Goal: Task Accomplishment & Management: Complete application form

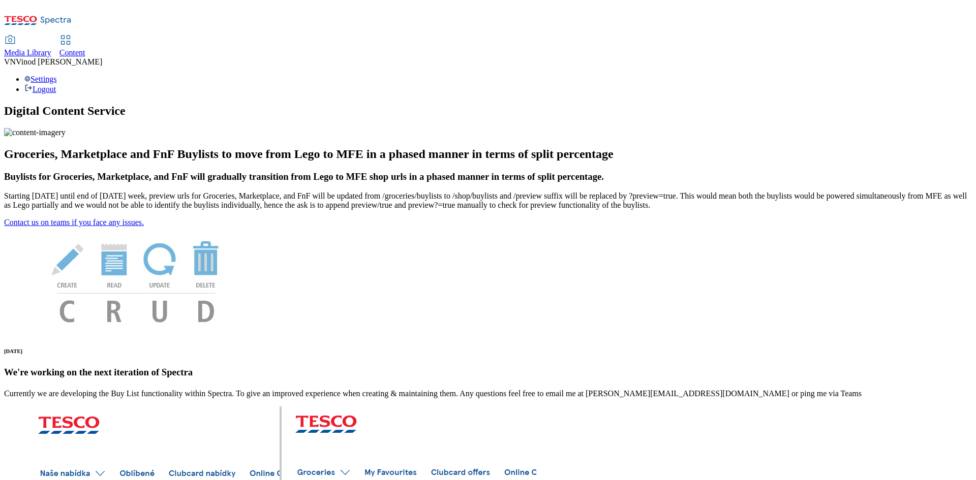
click at [85, 48] on span "Content" at bounding box center [72, 52] width 26 height 9
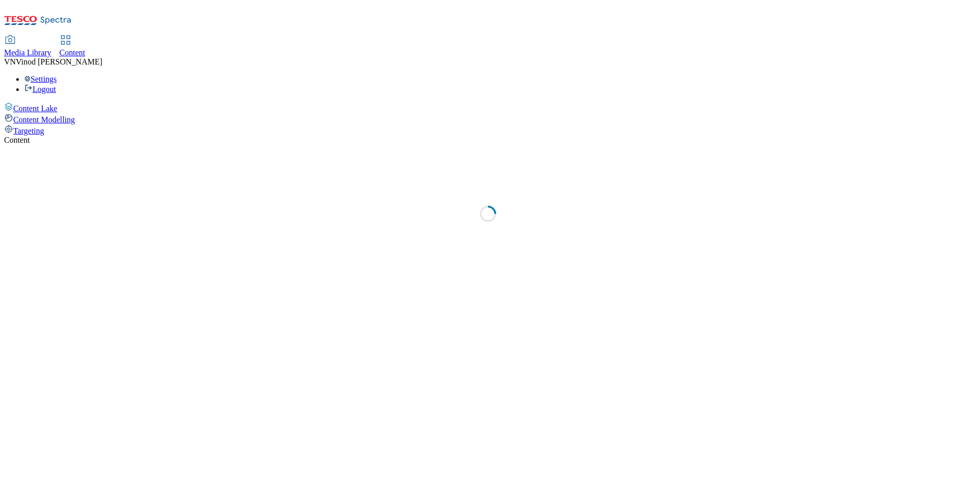
select select "ghs-uk"
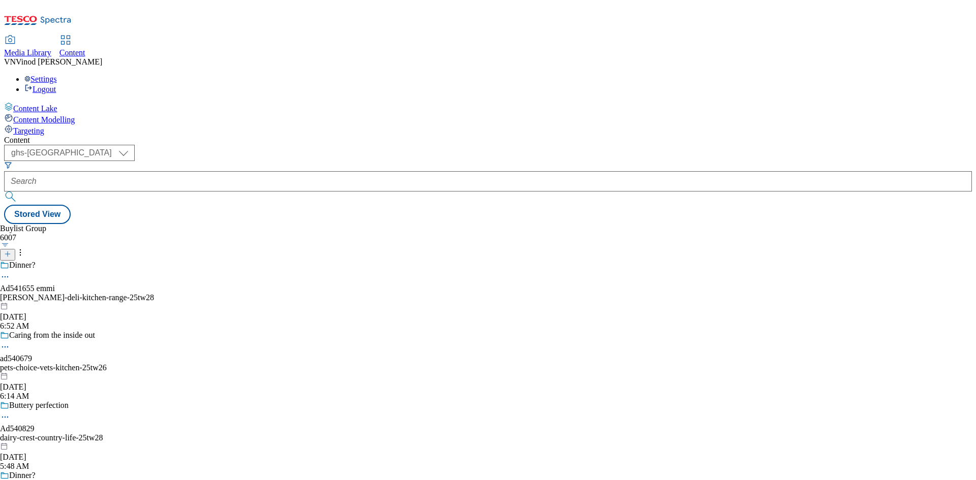
click at [8, 252] on line at bounding box center [8, 254] width 0 height 5
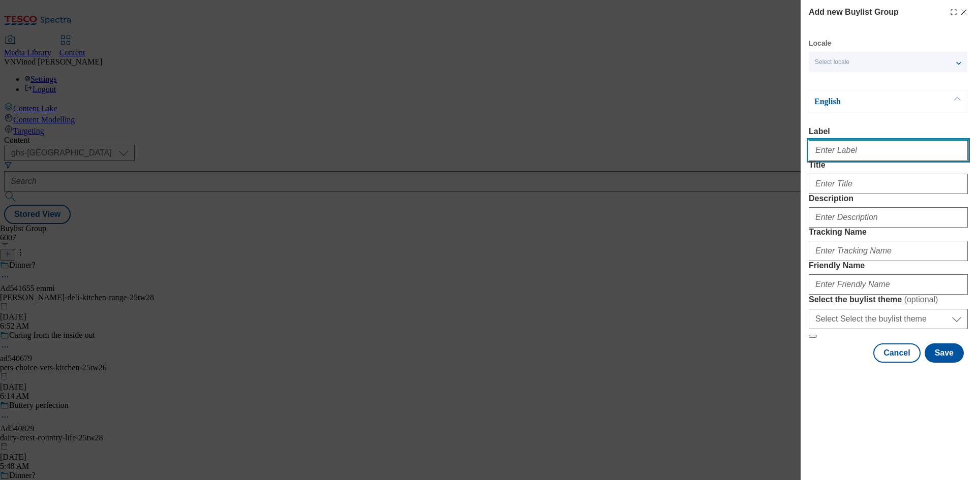
click at [843, 155] on input "Label" at bounding box center [887, 150] width 159 height 20
paste input "541639"
paste input "AB World Foods"
click at [843, 150] on input "Ad541639 AB World Foods" at bounding box center [887, 150] width 159 height 20
drag, startPoint x: 890, startPoint y: 153, endPoint x: 842, endPoint y: 154, distance: 48.3
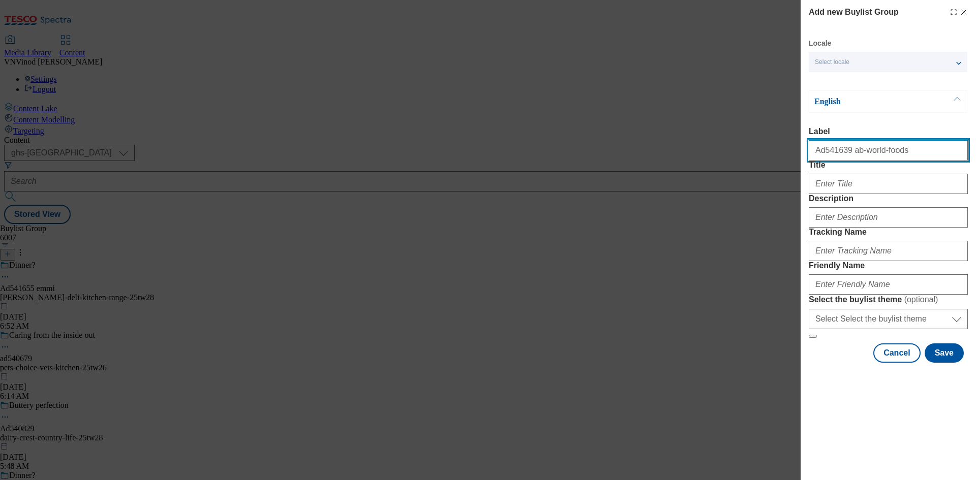
click at [842, 154] on input "Ad541639 ab-world-foods" at bounding box center [887, 150] width 159 height 20
type input "Ad541639 ab-world-foods"
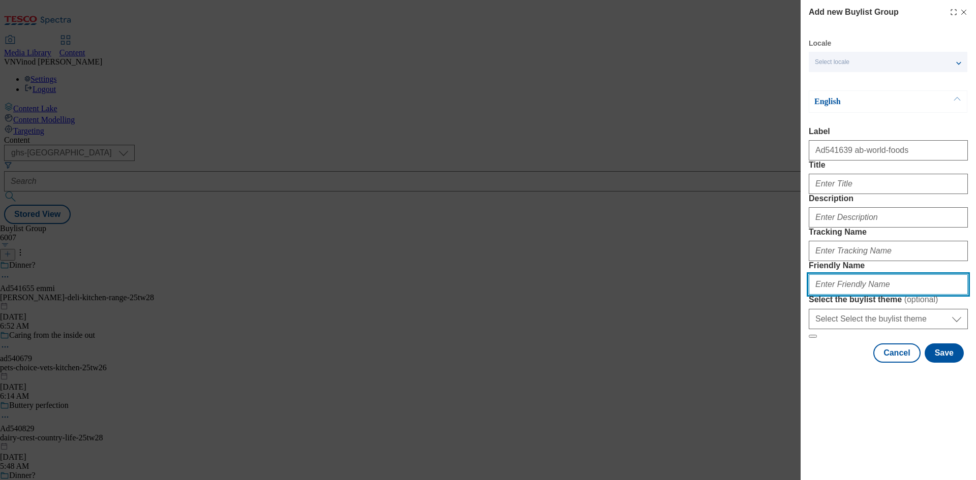
click at [853, 295] on input "Friendly Name" at bounding box center [887, 284] width 159 height 20
paste input "ab-world-foods"
paste input "Multibrand"
click at [863, 295] on input "ab-world-foods-Multibrand" at bounding box center [887, 284] width 159 height 20
click at [913, 295] on input "ab-world-foods-multibrand" at bounding box center [887, 284] width 159 height 20
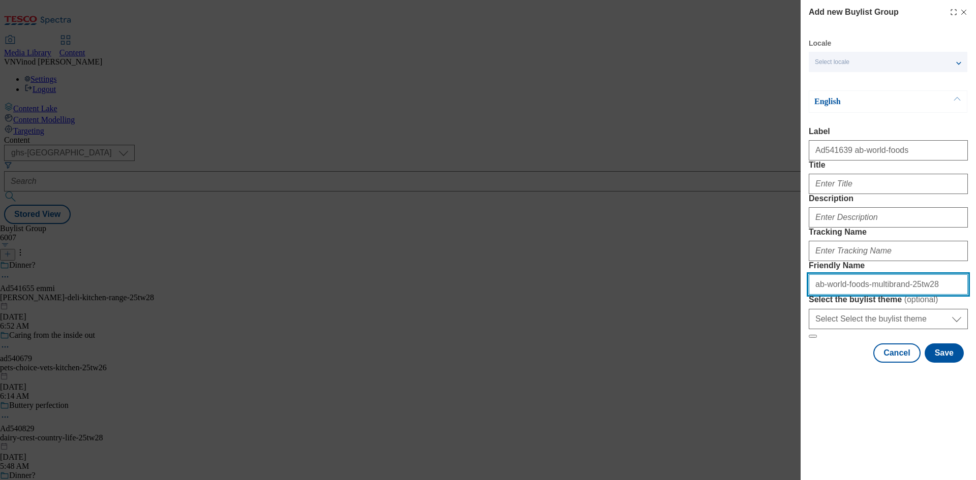
drag, startPoint x: 924, startPoint y: 357, endPoint x: 620, endPoint y: 363, distance: 303.4
click at [620, 363] on div "Add new Buylist Group Locale Select locale English Welsh English Label Ad541639…" at bounding box center [488, 240] width 976 height 480
type input "ab-world-foods-multibrand-25tw28"
click at [657, 108] on div "Add new Buylist Group Locale Select locale English Welsh English Label Ad541639…" at bounding box center [488, 240] width 976 height 480
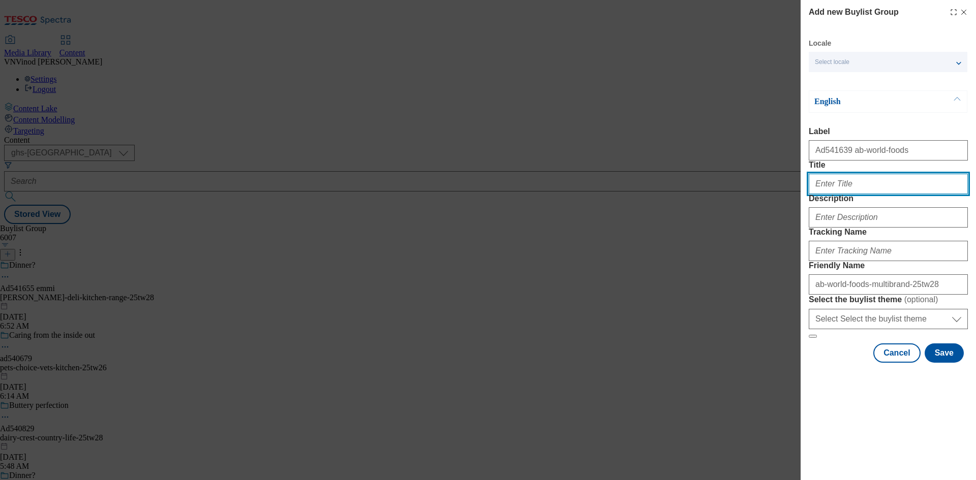
click at [858, 194] on input "Title" at bounding box center [887, 184] width 159 height 20
paste input "4 for 3"
type input "4 for 3"
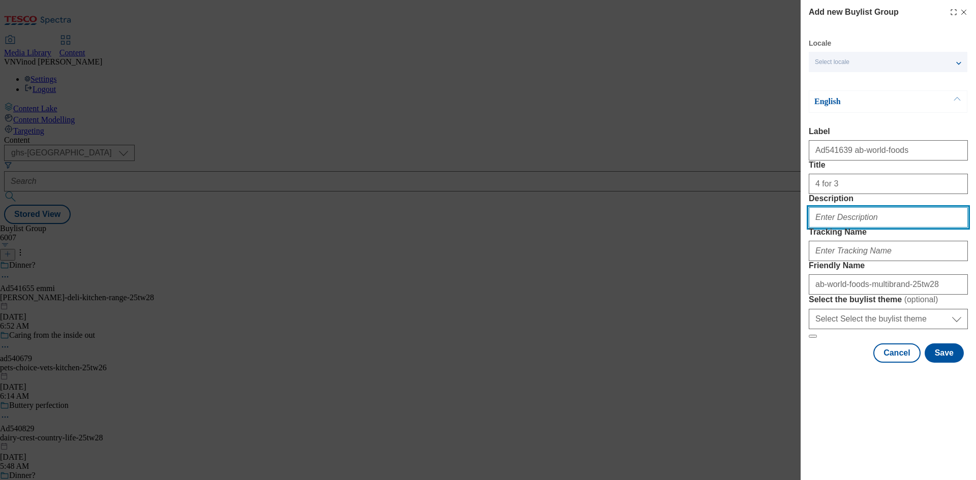
click at [867, 228] on input "Description" at bounding box center [887, 217] width 159 height 20
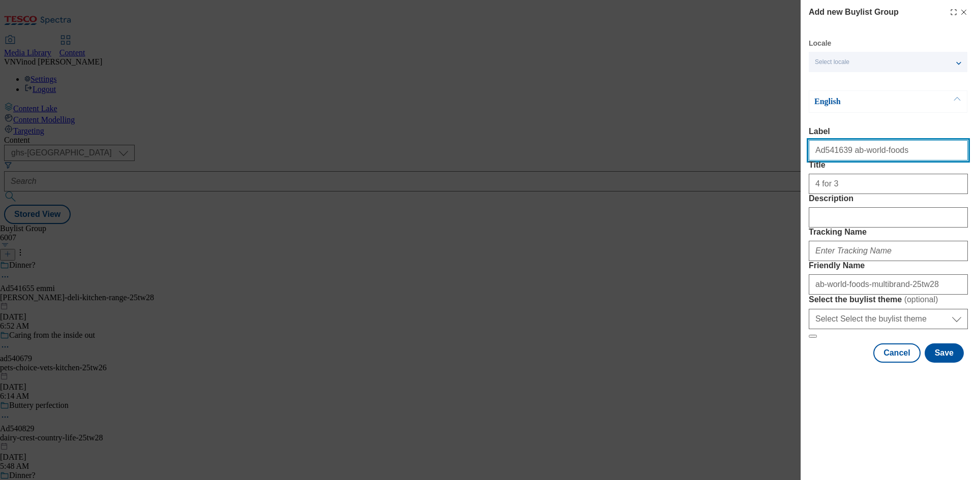
click at [827, 155] on input "Ad541639 ab-world-foods" at bounding box center [887, 150] width 159 height 20
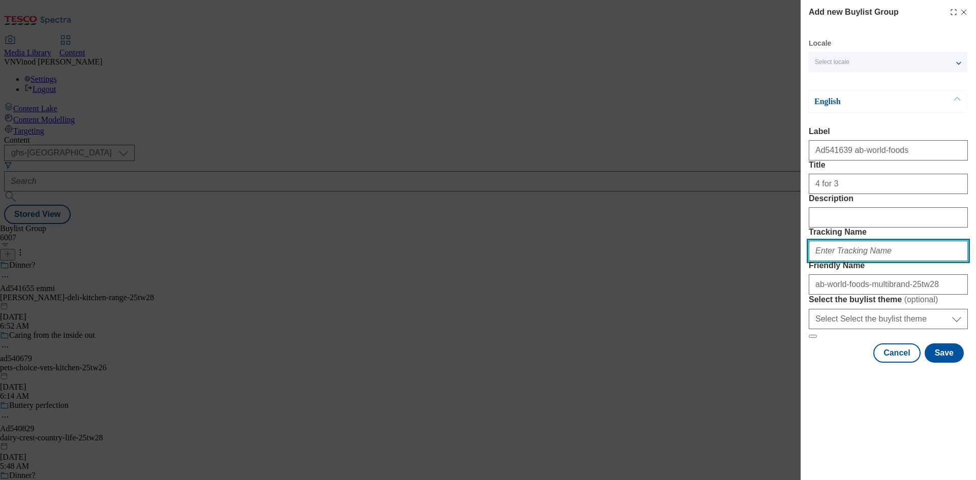
click at [849, 261] on input "Tracking Name" at bounding box center [887, 251] width 159 height 20
paste input "Ad541639"
drag, startPoint x: 833, startPoint y: 308, endPoint x: 873, endPoint y: 357, distance: 63.2
click at [835, 261] on input "DH_ADAd541639" at bounding box center [887, 251] width 159 height 20
type input "DH_AD541639"
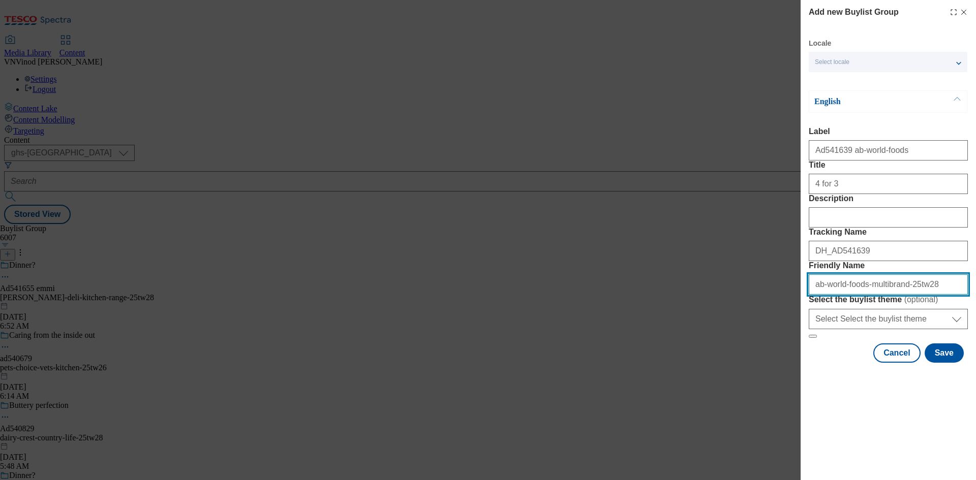
drag, startPoint x: 921, startPoint y: 353, endPoint x: 480, endPoint y: 337, distance: 441.8
click at [480, 337] on div "Add new Buylist Group Locale Select locale English Welsh English Label Ad541639…" at bounding box center [488, 240] width 976 height 480
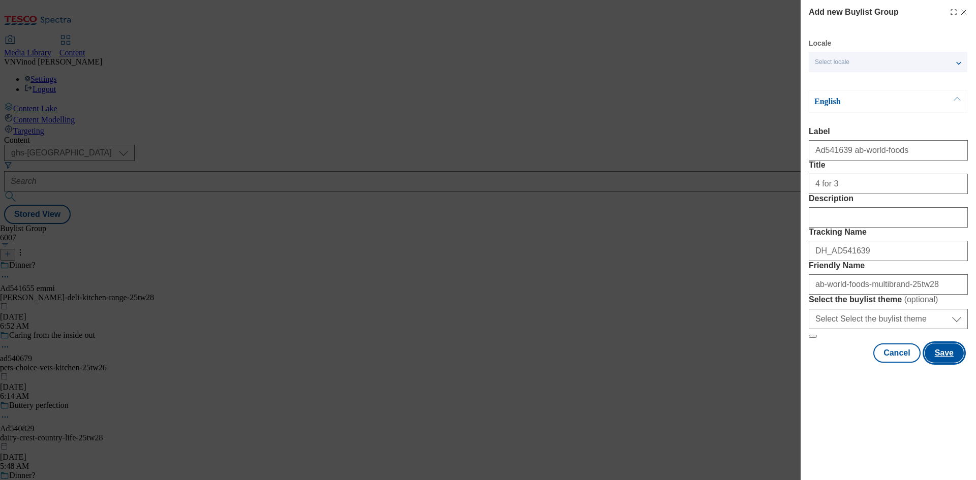
click at [942, 363] on button "Save" at bounding box center [943, 352] width 39 height 19
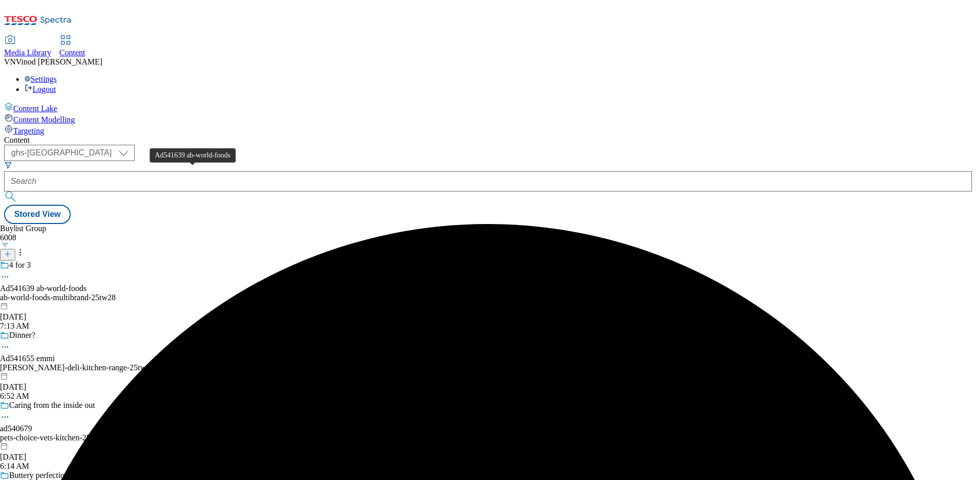
click at [86, 284] on div "Ad541639 ab-world-foods" at bounding box center [43, 288] width 86 height 9
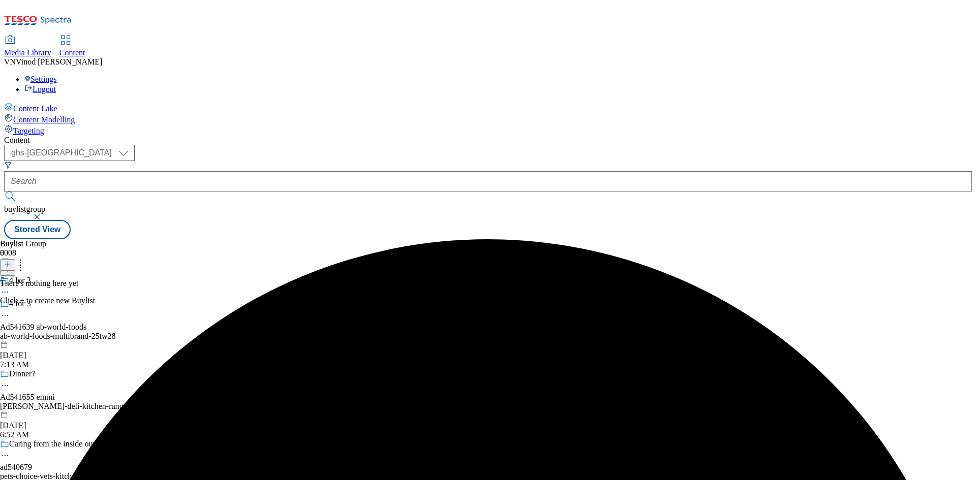
click at [11, 261] on icon at bounding box center [7, 264] width 7 height 7
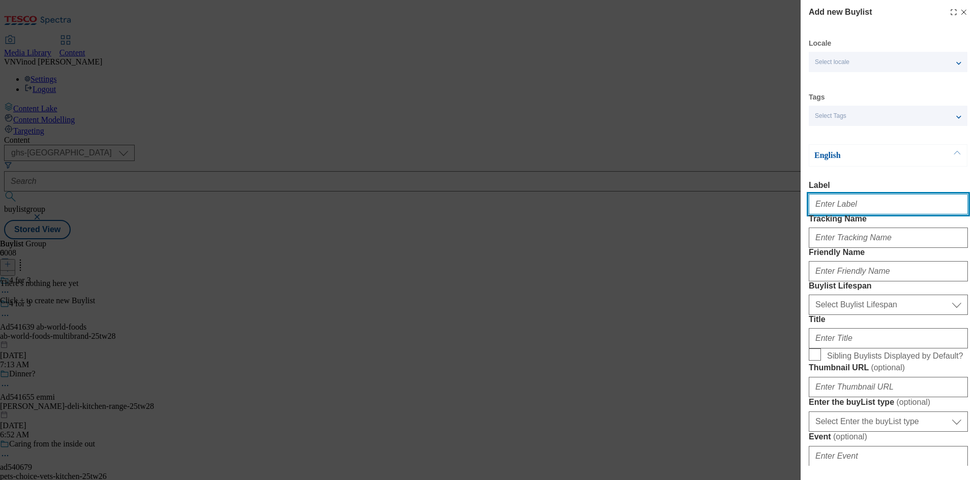
click at [839, 208] on input "Label" at bounding box center [887, 204] width 159 height 20
paste input "541639"
type input "Ad541639"
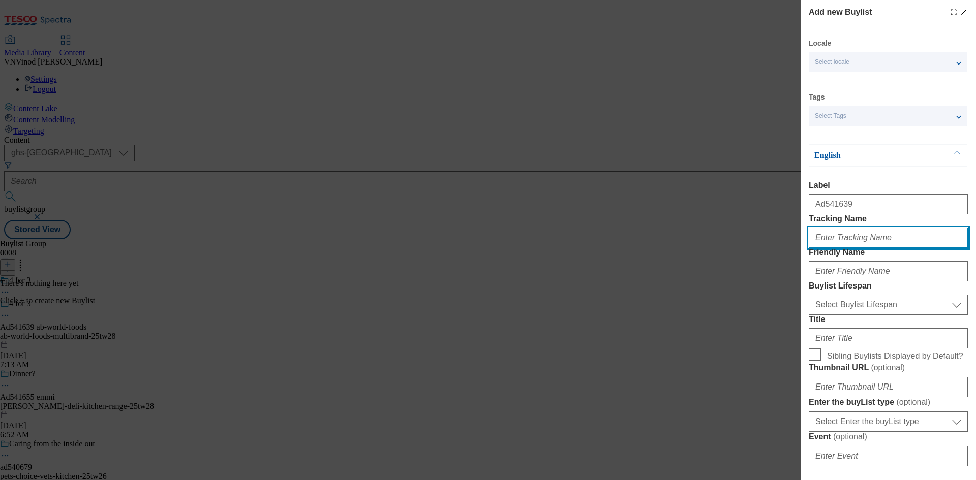
click at [866, 248] on input "Tracking Name" at bounding box center [887, 238] width 159 height 20
paste input "541639"
type input "DH_AD541639"
drag, startPoint x: 640, startPoint y: 124, endPoint x: 650, endPoint y: 124, distance: 10.7
click at [640, 124] on div "Add new Buylist Locale Select locale English Welsh Tags Select Tags fnf marketp…" at bounding box center [488, 240] width 976 height 480
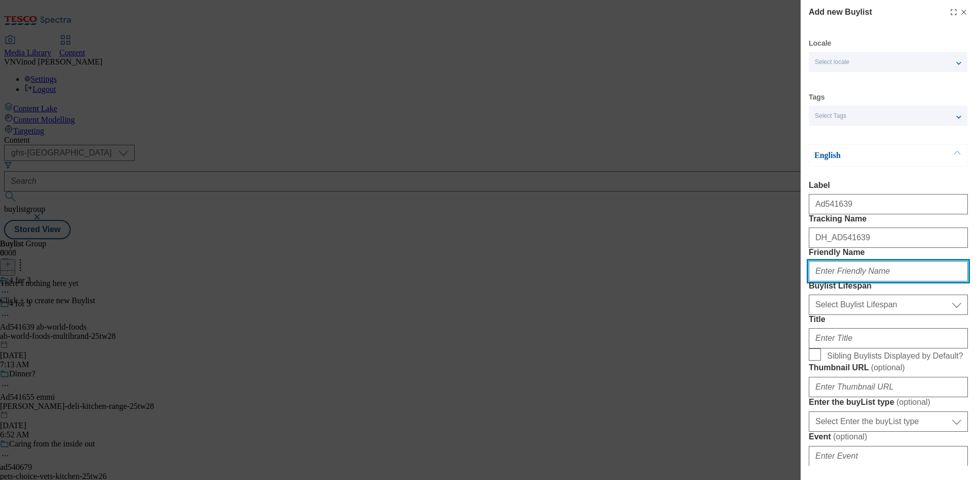
click at [847, 281] on input "Friendly Name" at bounding box center [887, 271] width 159 height 20
paste input "ab-world-foods"
type input "ab-world-foods"
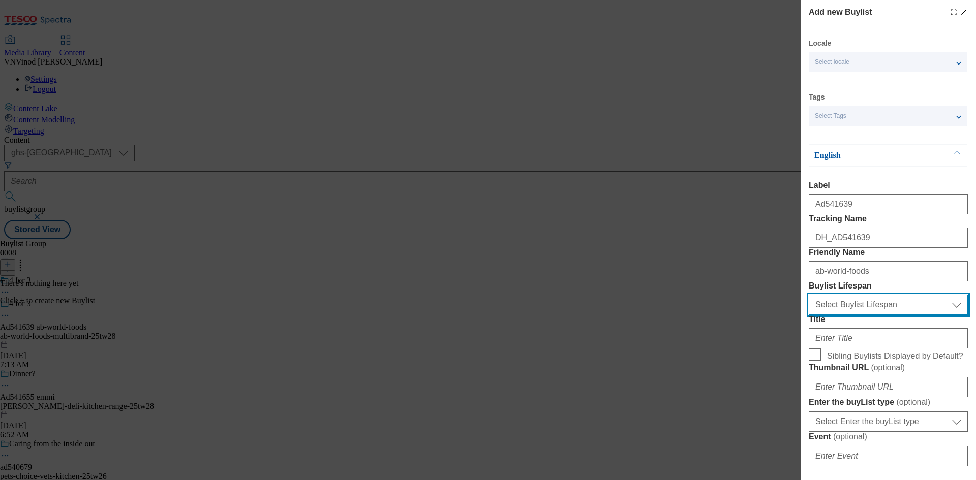
click at [859, 315] on select "Select Buylist Lifespan evergreen seasonal tactical" at bounding box center [887, 305] width 159 height 20
select select "tactical"
click at [808, 315] on select "Select Buylist Lifespan evergreen seasonal tactical" at bounding box center [887, 305] width 159 height 20
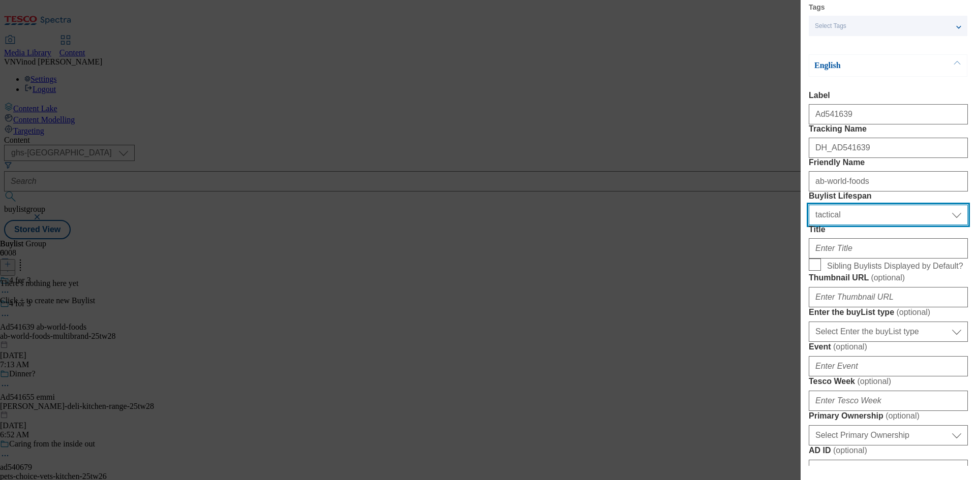
scroll to position [102, 0]
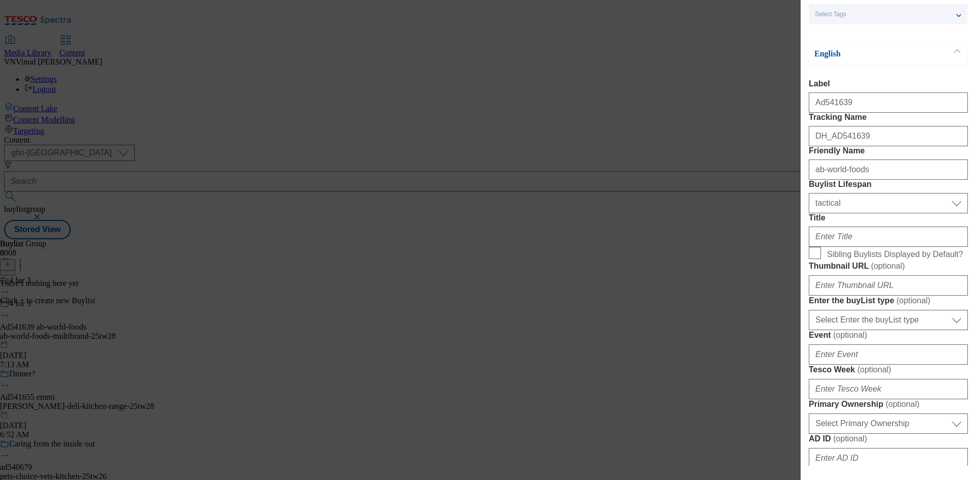
click at [838, 247] on div "Modal" at bounding box center [887, 235] width 159 height 24
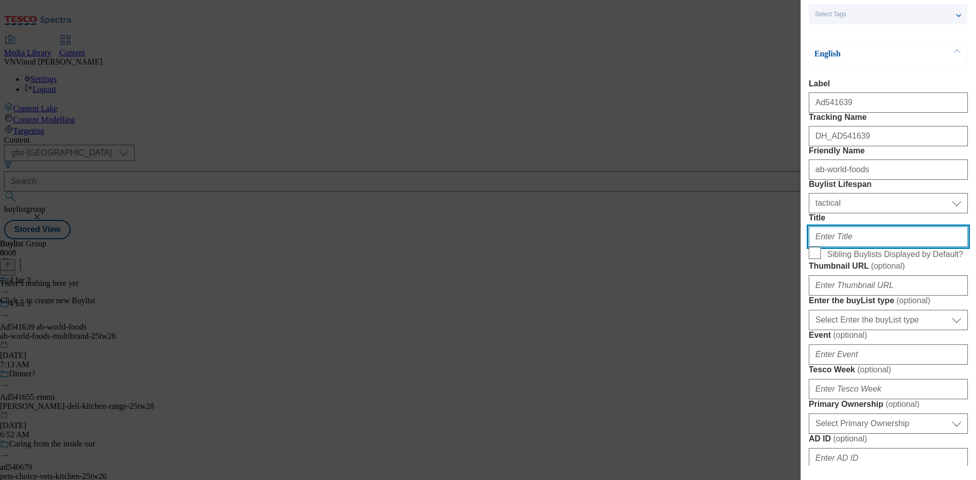
click at [841, 247] on input "Title" at bounding box center [887, 237] width 159 height 20
paste input "Stir up a feast tonight"
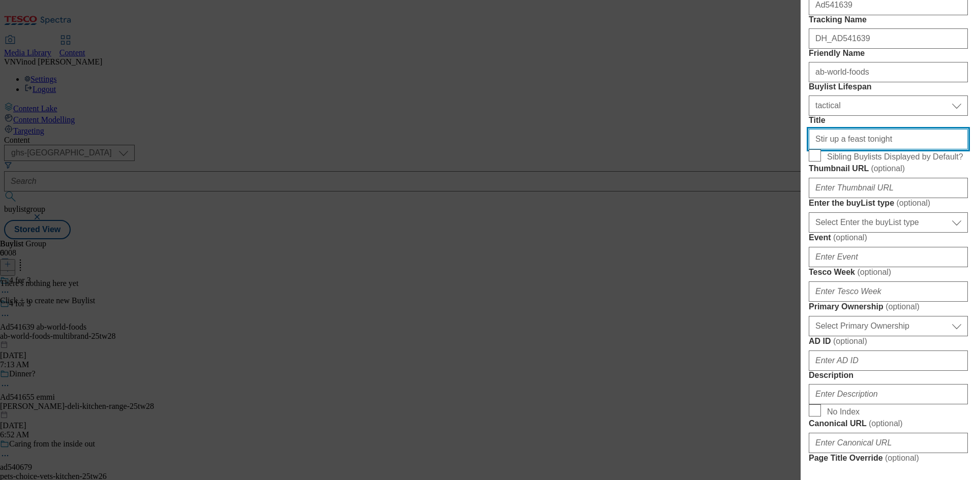
scroll to position [203, 0]
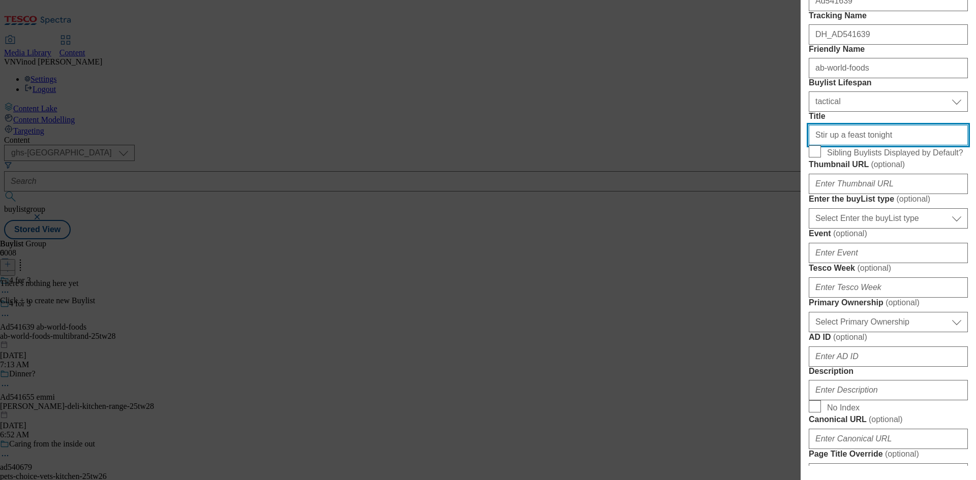
type input "Stir up a feast tonight"
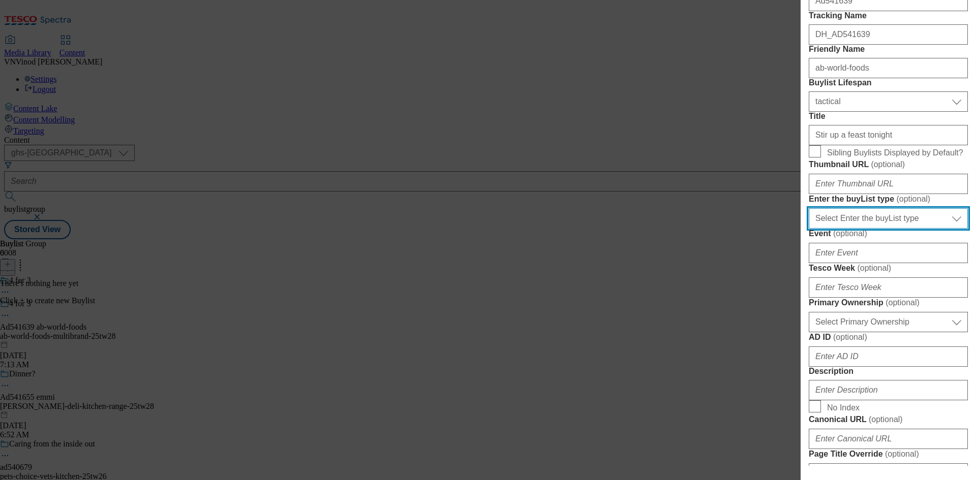
click at [889, 229] on select "Select Enter the buyList type event supplier funded long term >4 weeks supplier…" at bounding box center [887, 218] width 159 height 20
select select "supplier funded short term 1-3 weeks"
click at [808, 229] on select "Select Enter the buyList type event supplier funded long term >4 weeks supplier…" at bounding box center [887, 218] width 159 height 20
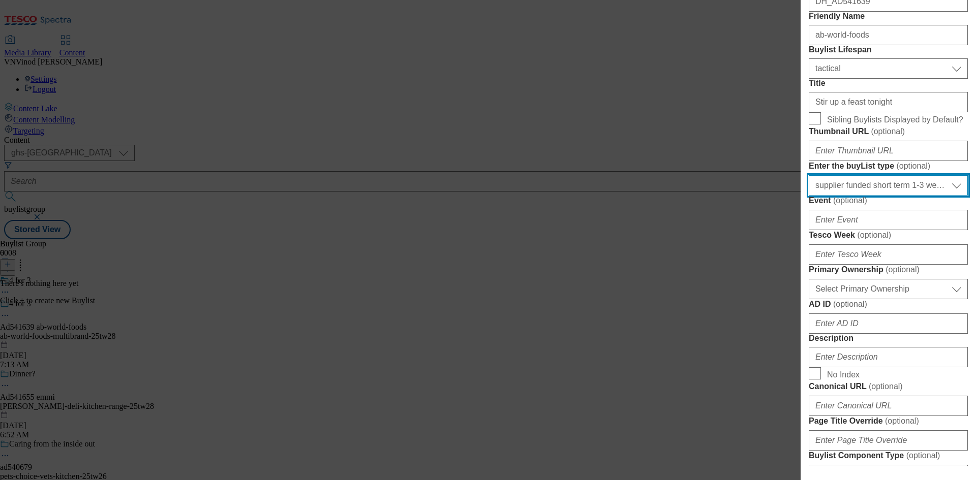
scroll to position [254, 0]
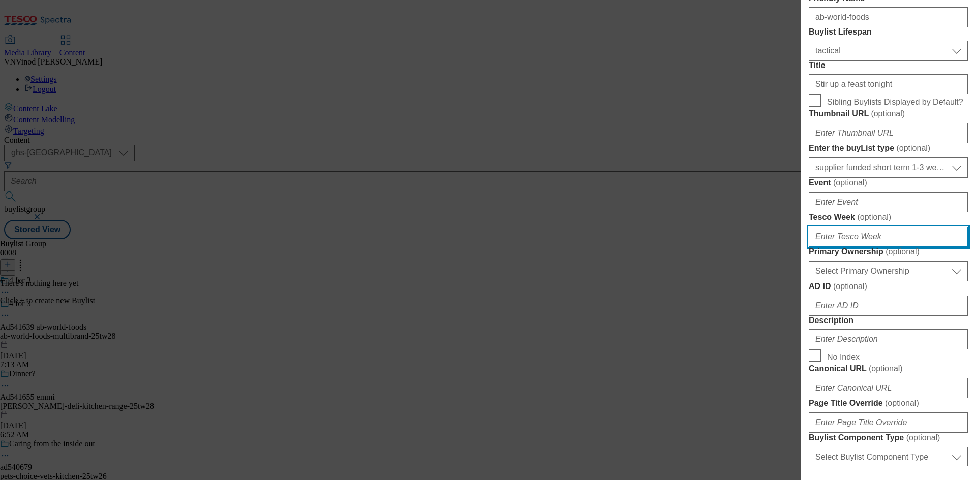
click at [873, 247] on input "Tesco Week ( optional )" at bounding box center [887, 237] width 159 height 20
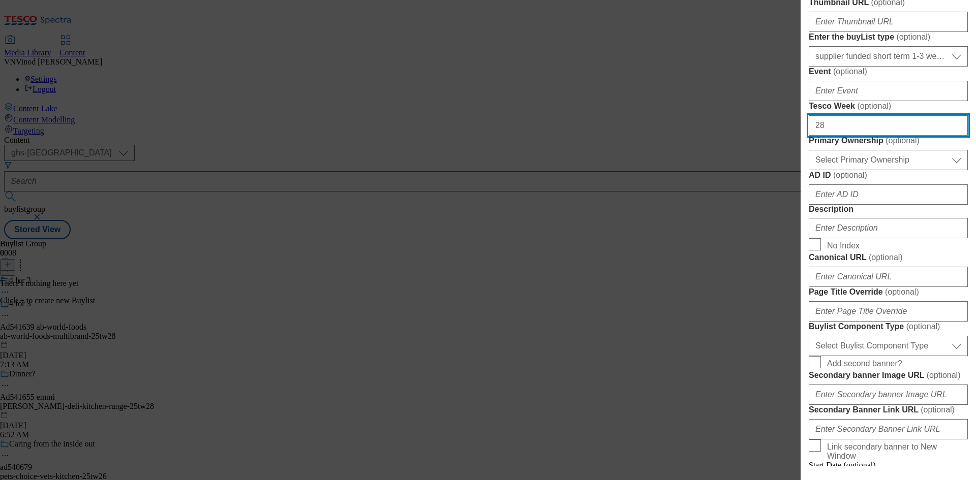
scroll to position [406, 0]
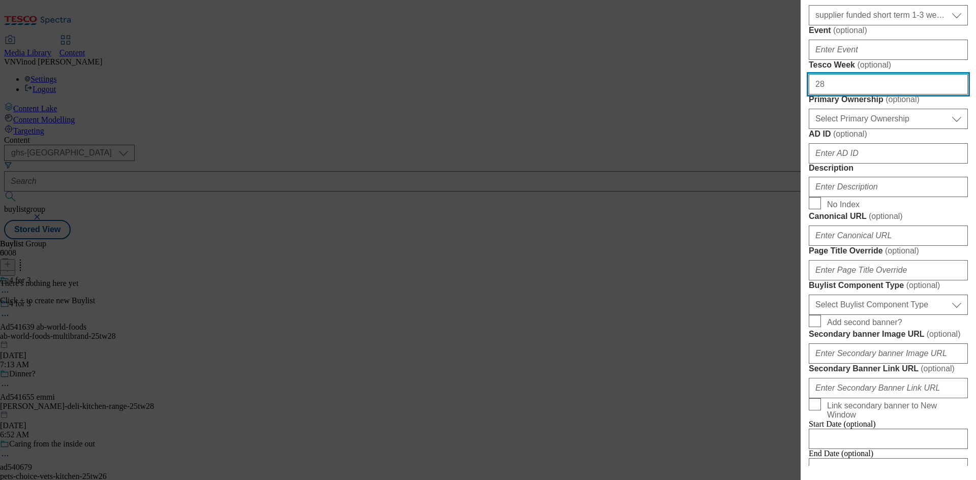
type input "28"
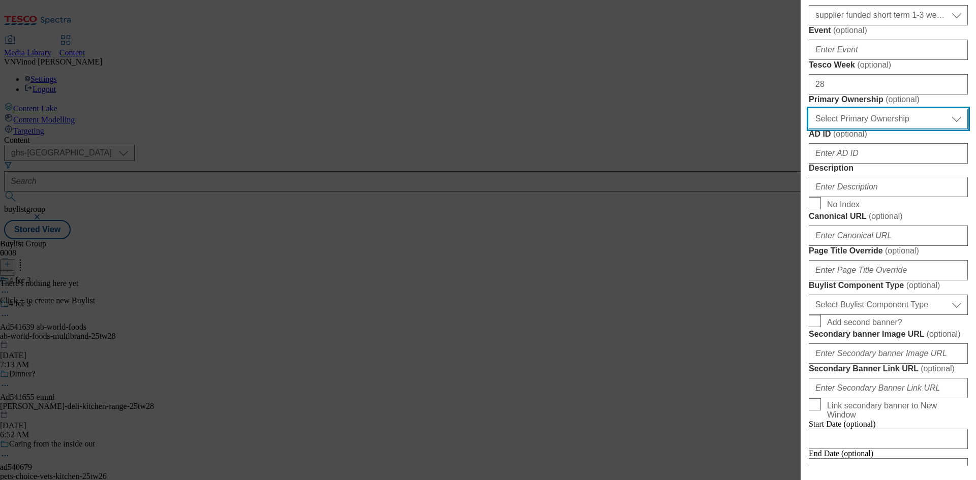
click at [917, 129] on select "Select Primary Ownership tesco dunnhumby" at bounding box center [887, 119] width 159 height 20
select select "dunnhumby"
click at [808, 129] on select "Select Primary Ownership tesco dunnhumby" at bounding box center [887, 119] width 159 height 20
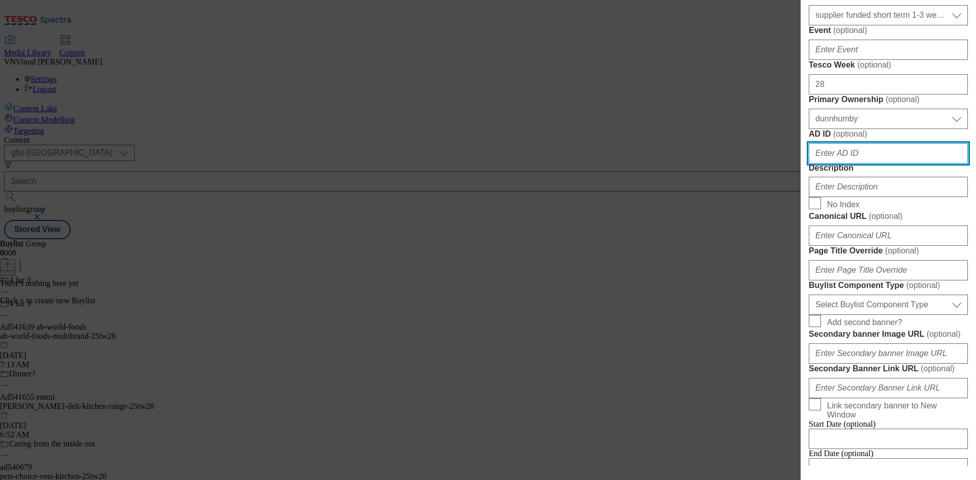
click at [860, 164] on input "AD ID ( optional )" at bounding box center [887, 153] width 159 height 20
paste input "541639"
type input "541639"
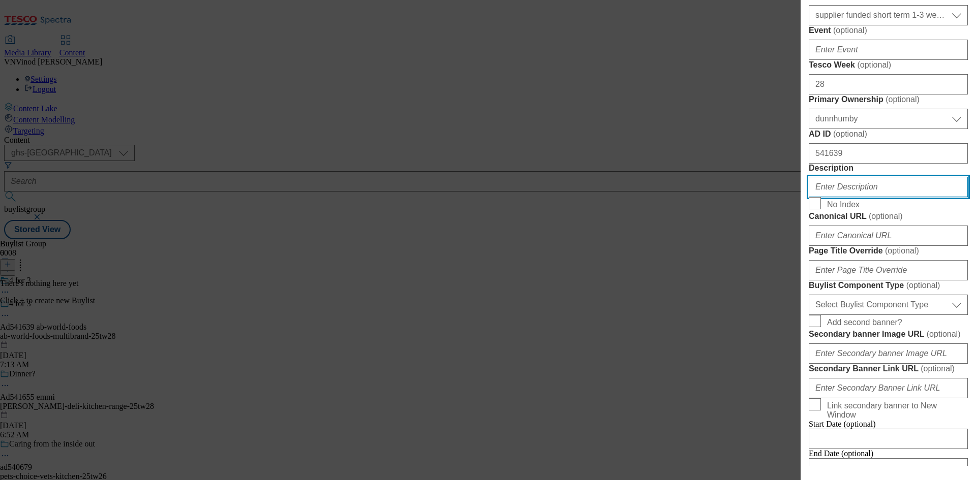
click at [852, 197] on input "Description" at bounding box center [887, 187] width 159 height 20
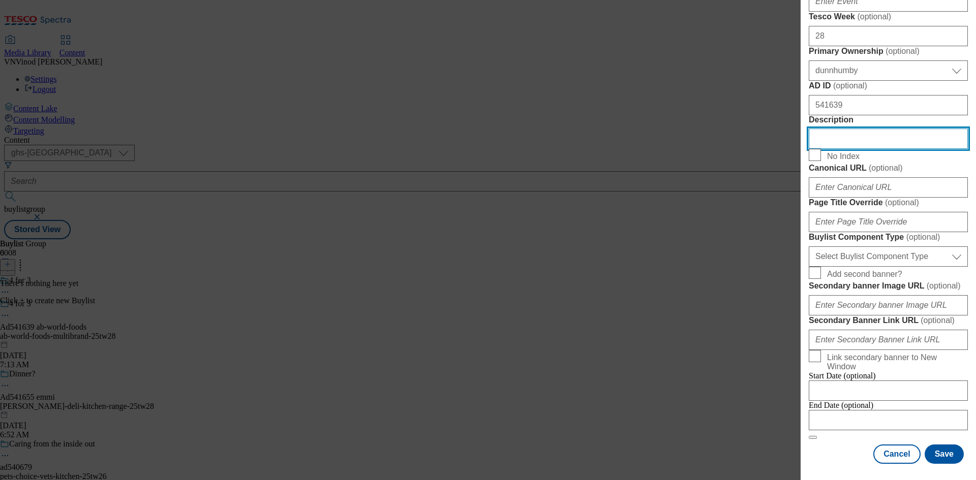
scroll to position [661, 0]
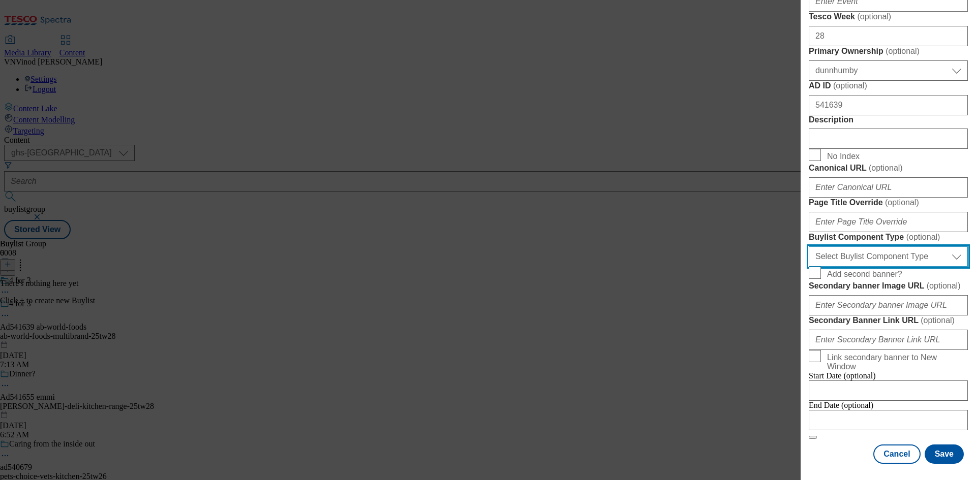
click at [907, 267] on select "Select Buylist Component Type Banner Competition Header Meal" at bounding box center [887, 256] width 159 height 20
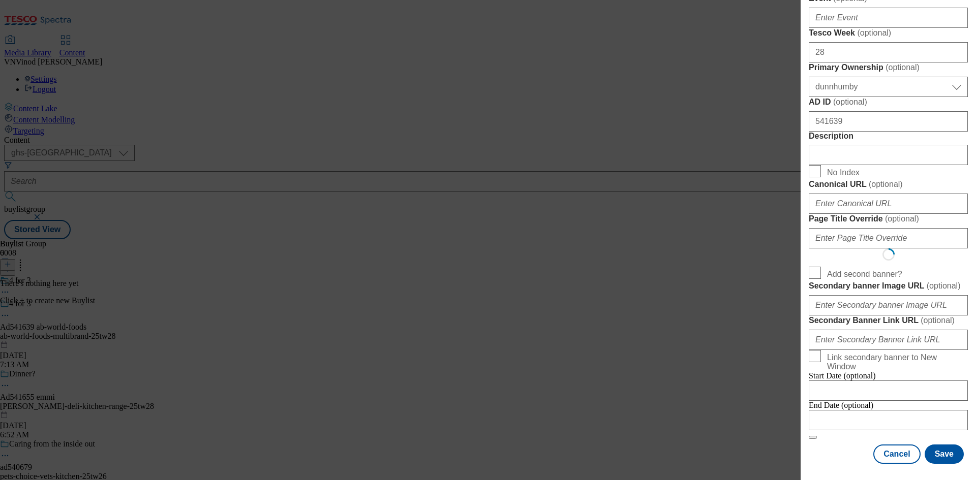
select select "Banner"
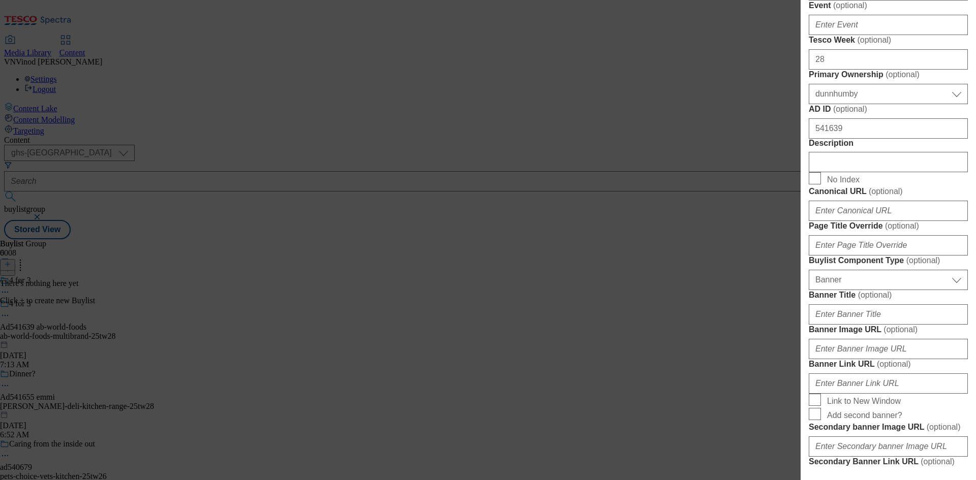
scroll to position [457, 0]
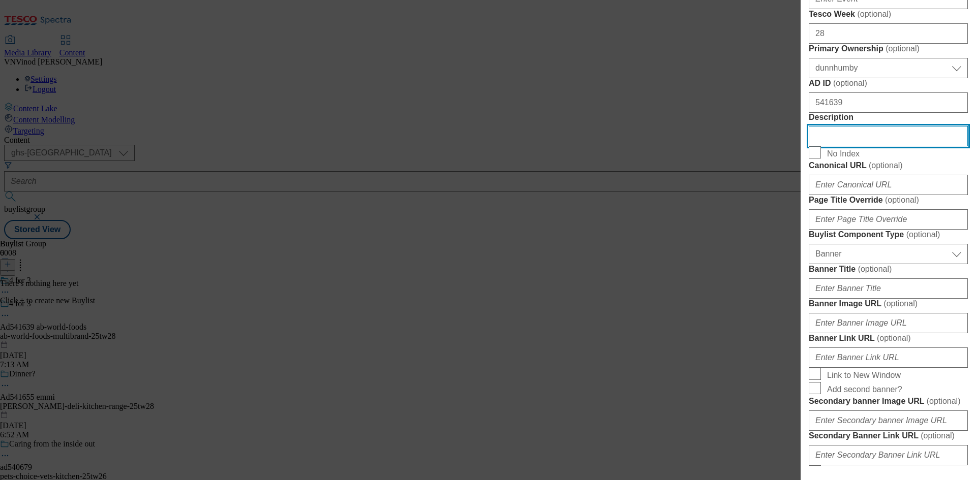
click at [870, 146] on input "Description" at bounding box center [887, 136] width 159 height 20
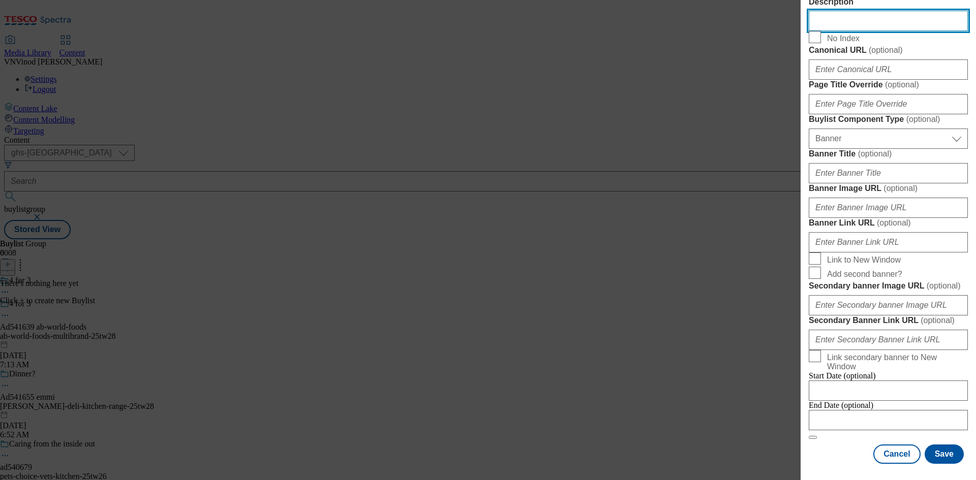
scroll to position [1007, 0]
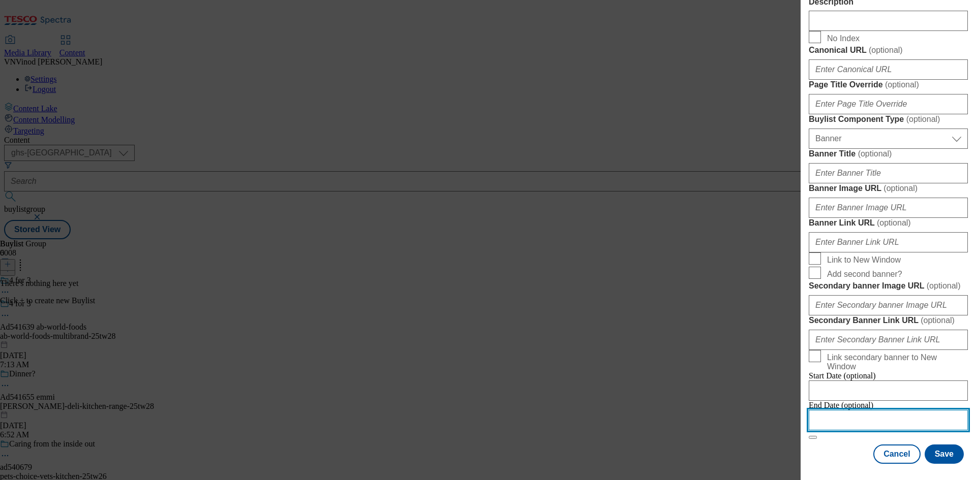
click at [874, 412] on input "Modal" at bounding box center [887, 420] width 159 height 20
select select "2025"
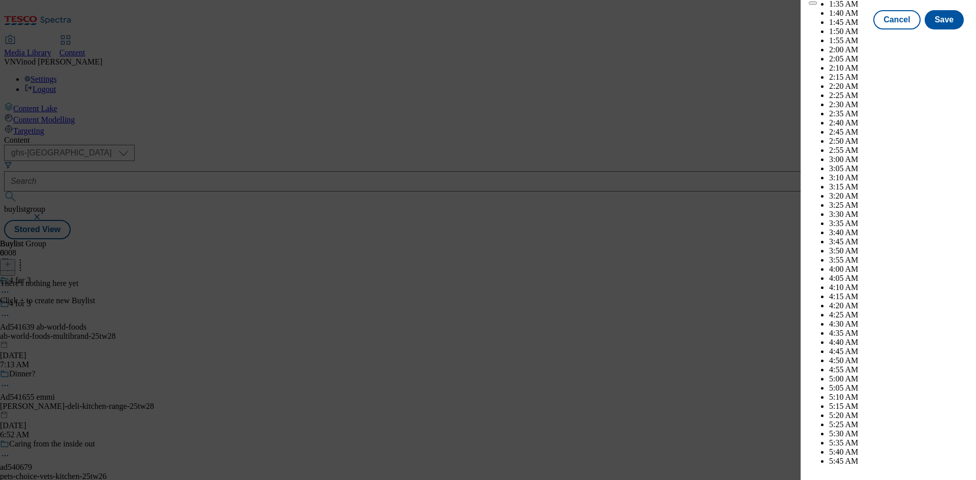
scroll to position [1605, 0]
select select "November"
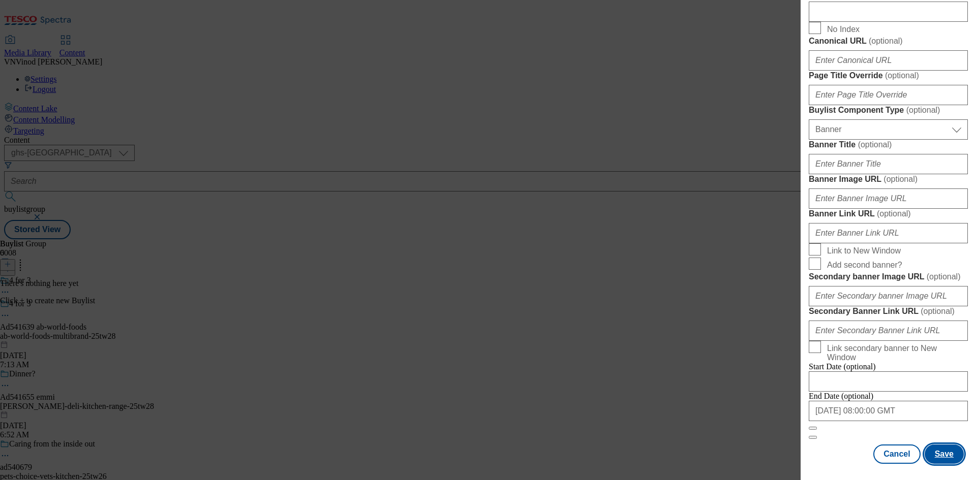
click at [944, 454] on button "Save" at bounding box center [943, 454] width 39 height 19
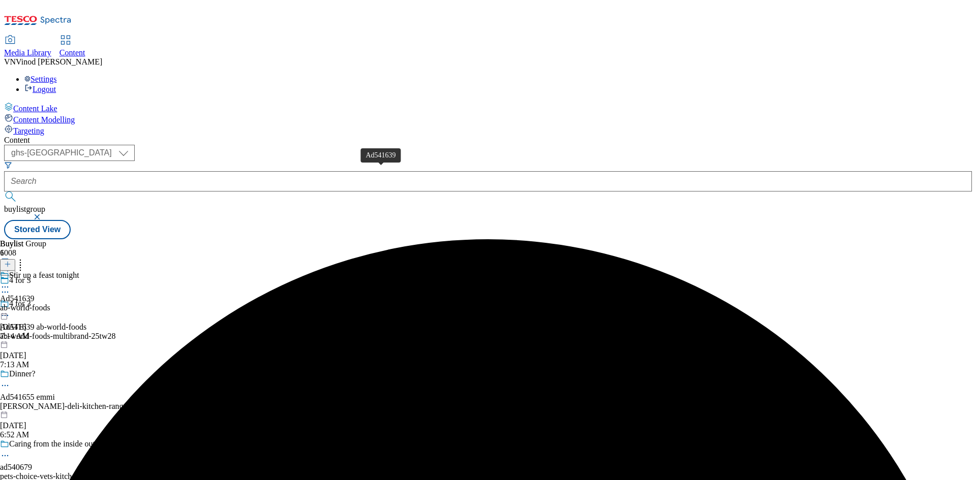
click at [35, 294] on div "Ad541639" at bounding box center [17, 298] width 35 height 9
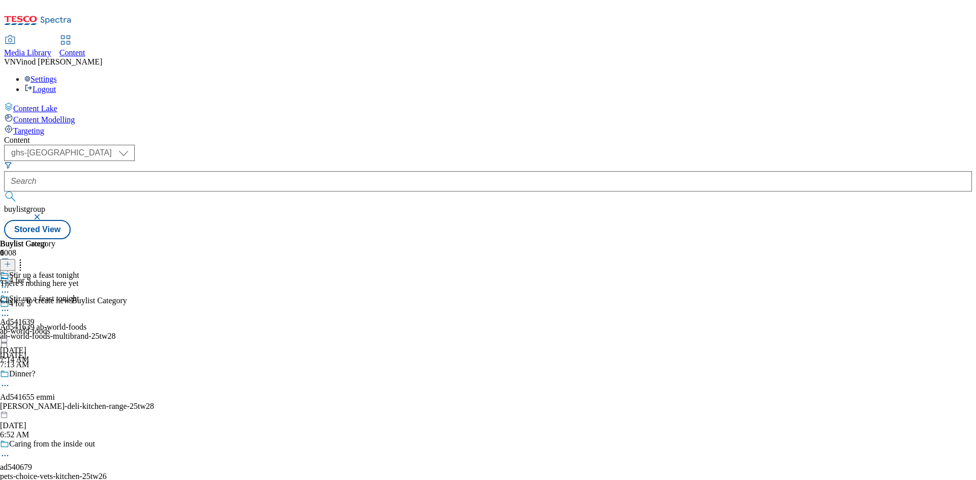
click at [11, 261] on icon at bounding box center [7, 264] width 7 height 7
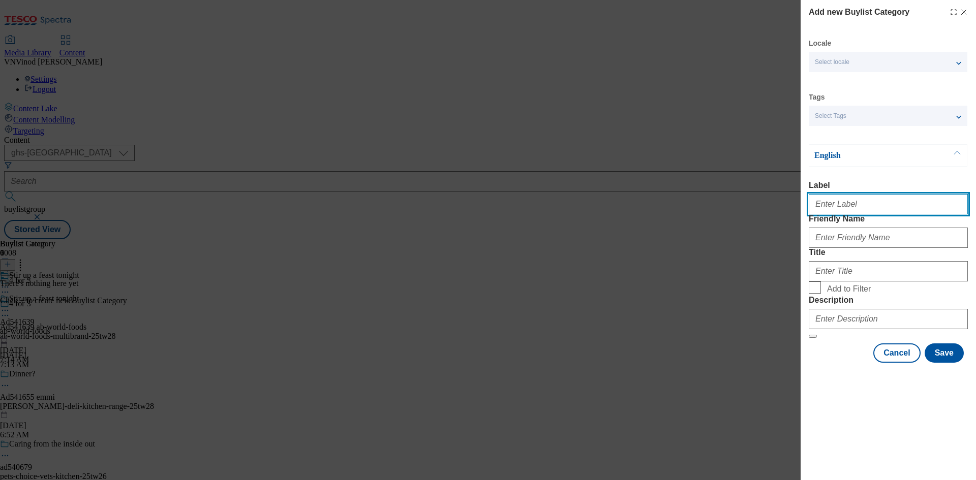
click at [840, 212] on input "Label" at bounding box center [887, 204] width 159 height 20
paste input "541639"
type input "Ad541639"
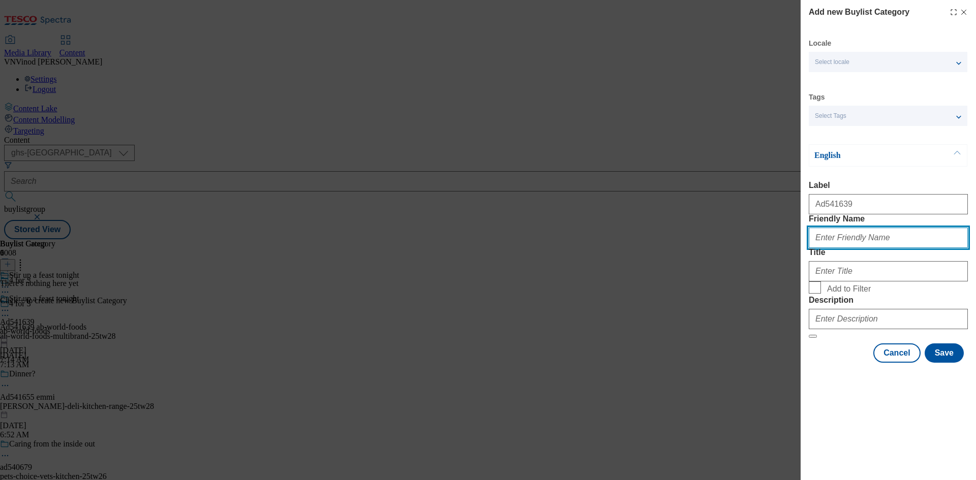
click at [862, 248] on input "Friendly Name" at bounding box center [887, 238] width 159 height 20
paste input "ab-world-foods-multibrand"
type input "ab-world-foods-multibrand"
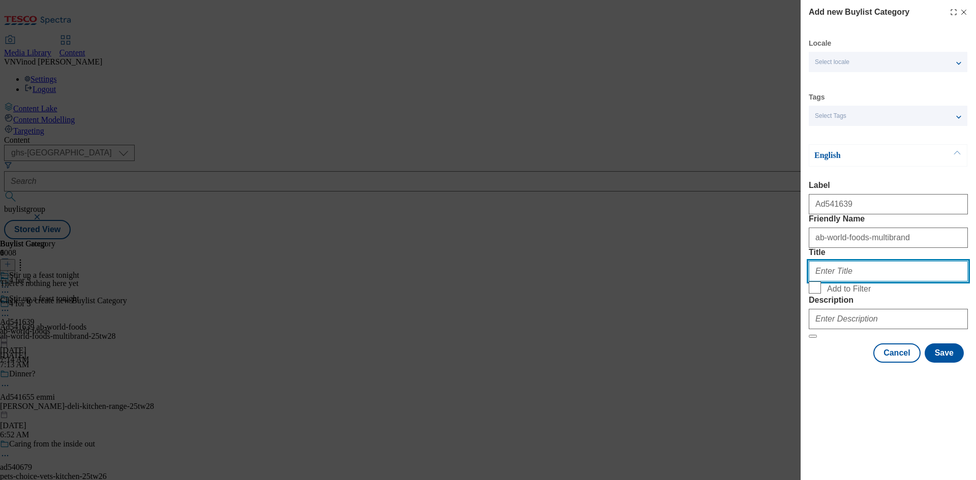
click at [854, 281] on input "Title" at bounding box center [887, 271] width 159 height 20
click at [841, 281] on input "Title" at bounding box center [887, 271] width 159 height 20
paste input "AB World Foods"
type input "AB World Foods"
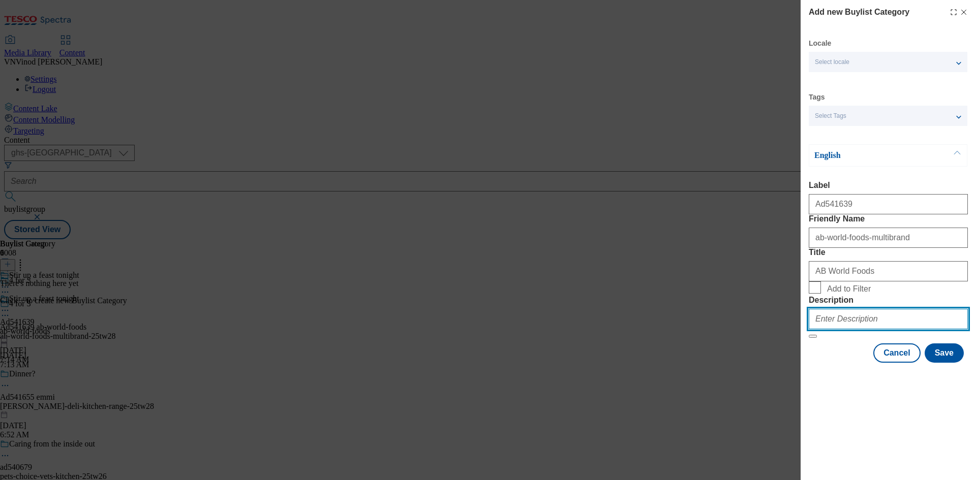
click at [849, 329] on input "Description" at bounding box center [887, 319] width 159 height 20
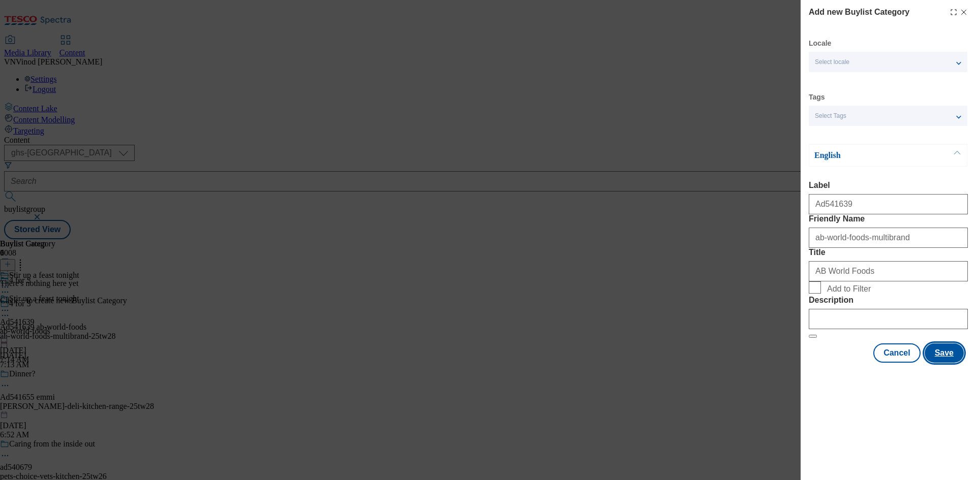
click at [951, 363] on button "Save" at bounding box center [943, 352] width 39 height 19
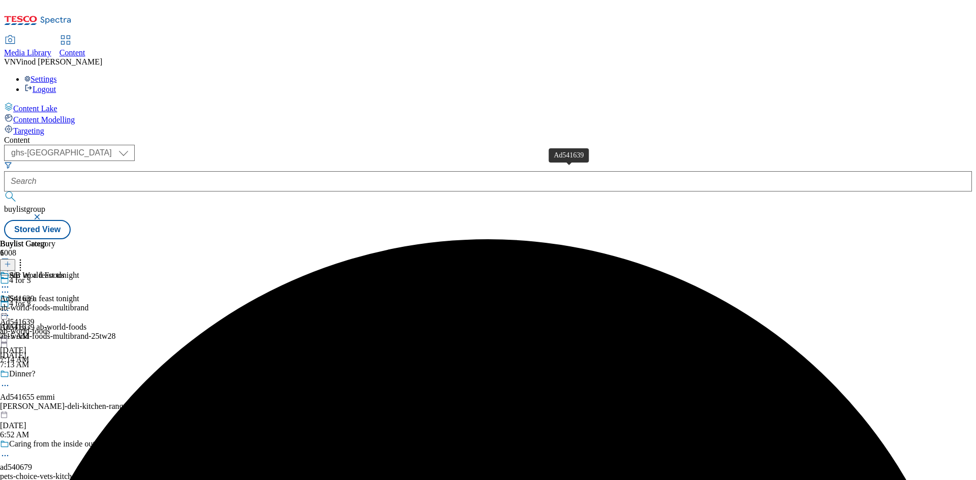
click at [35, 294] on div "Ad541639" at bounding box center [17, 298] width 35 height 9
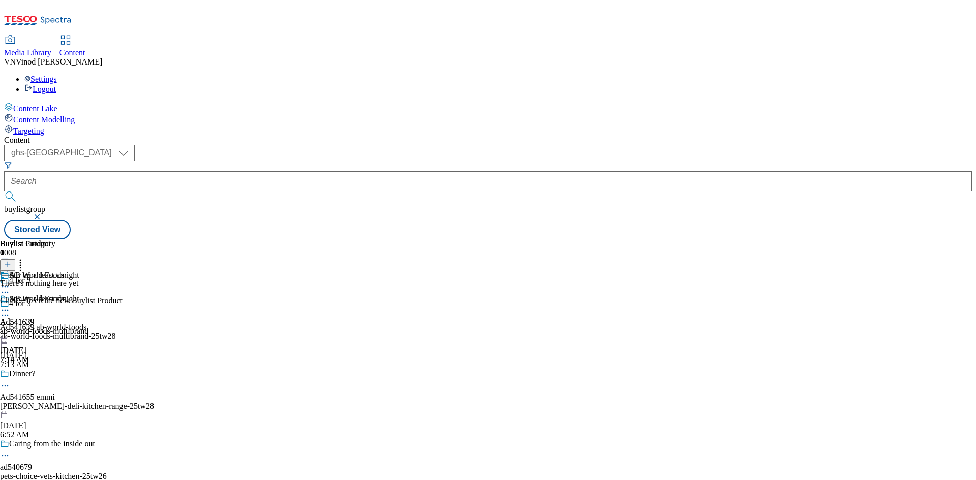
click at [11, 261] on icon at bounding box center [7, 264] width 7 height 7
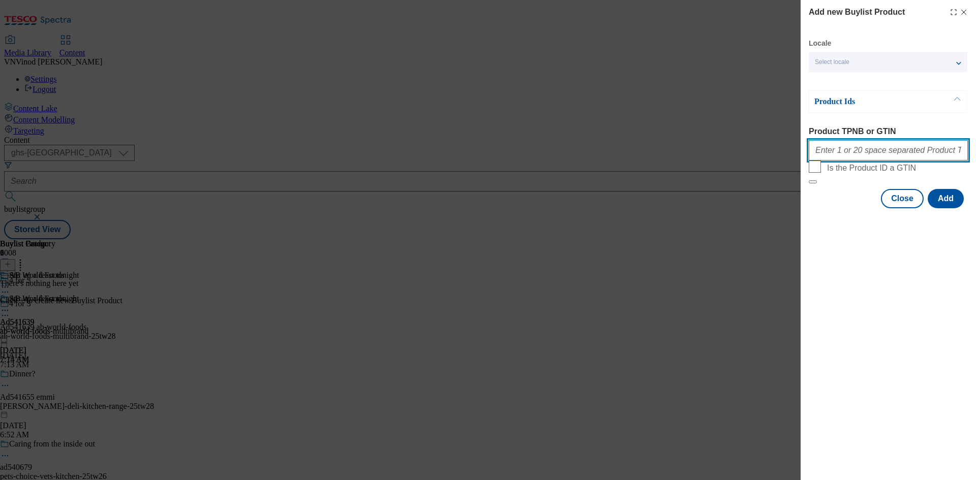
click at [848, 161] on input "Product TPNB or GTIN" at bounding box center [887, 150] width 159 height 20
paste input "55865211 52702790 87896816 93108469 52702801 52702824 52702818 53686276 6631748…"
type input "55865211 52702790 87896816 93108469 52702801 52702824 52702818 53686276 6631748…"
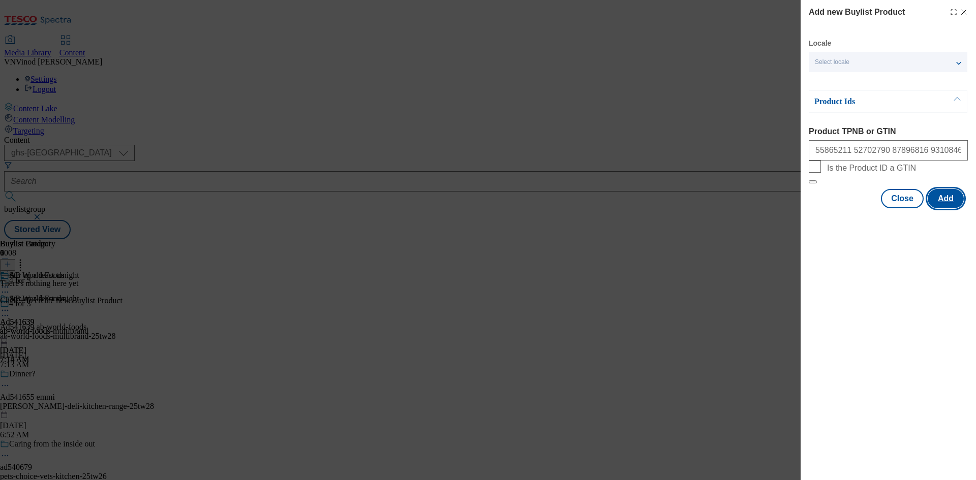
click at [951, 208] on button "Add" at bounding box center [945, 198] width 36 height 19
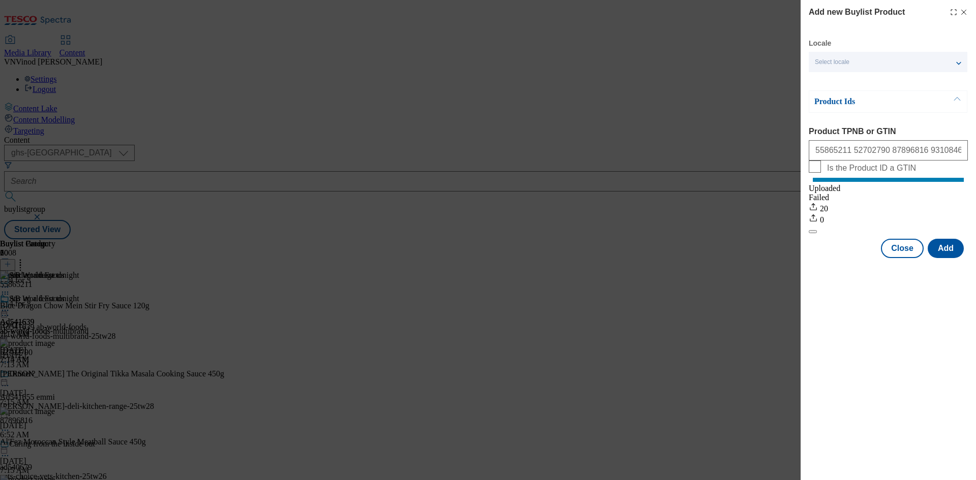
click at [962, 13] on line "Modal" at bounding box center [963, 12] width 5 height 5
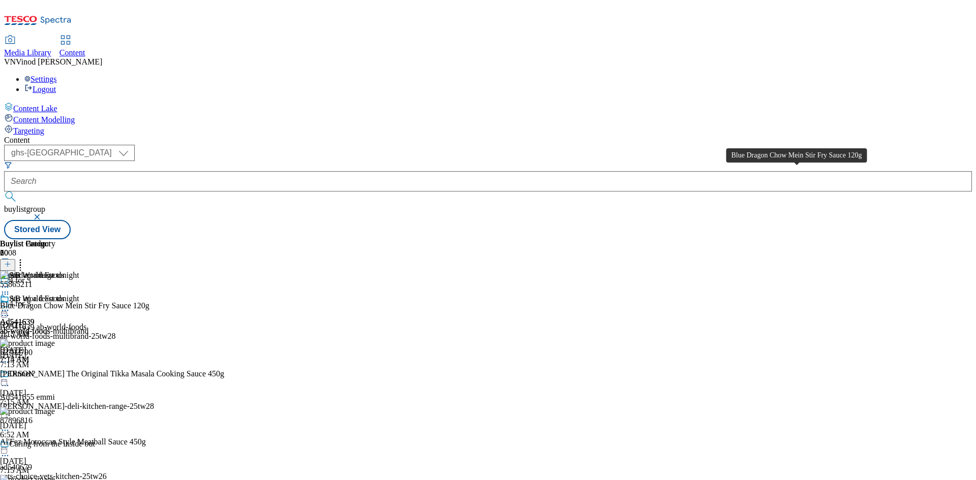
click at [149, 301] on div "Blue Dragon Chow Mein Stir Fry Sauce 120g" at bounding box center [74, 305] width 149 height 9
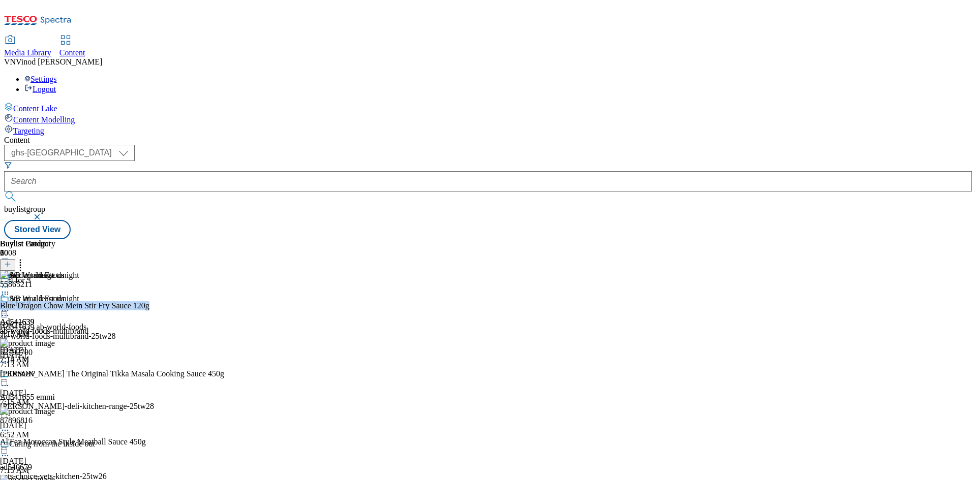
copy div "Blue Dragon Chow Mein Stir Fry Sauce 120g"
click at [10, 310] on icon at bounding box center [5, 315] width 10 height 10
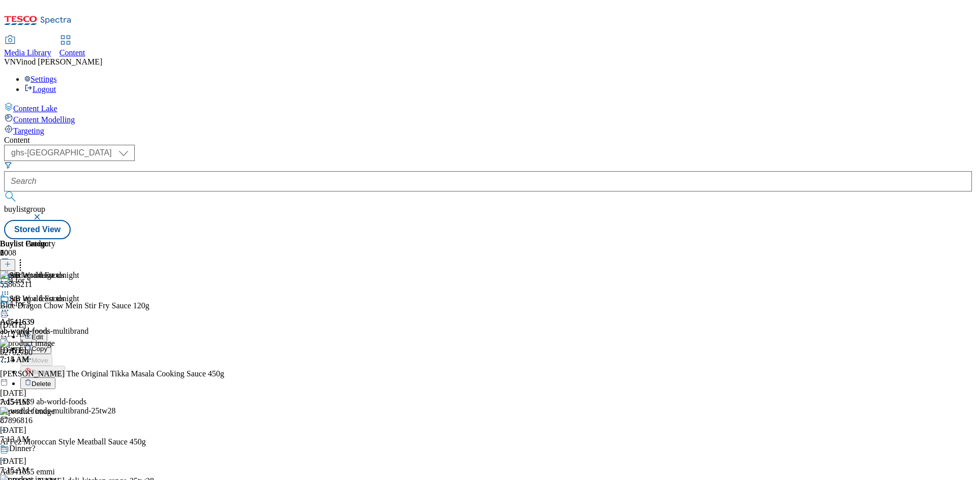
click at [47, 331] on button "Edit" at bounding box center [33, 337] width 27 height 12
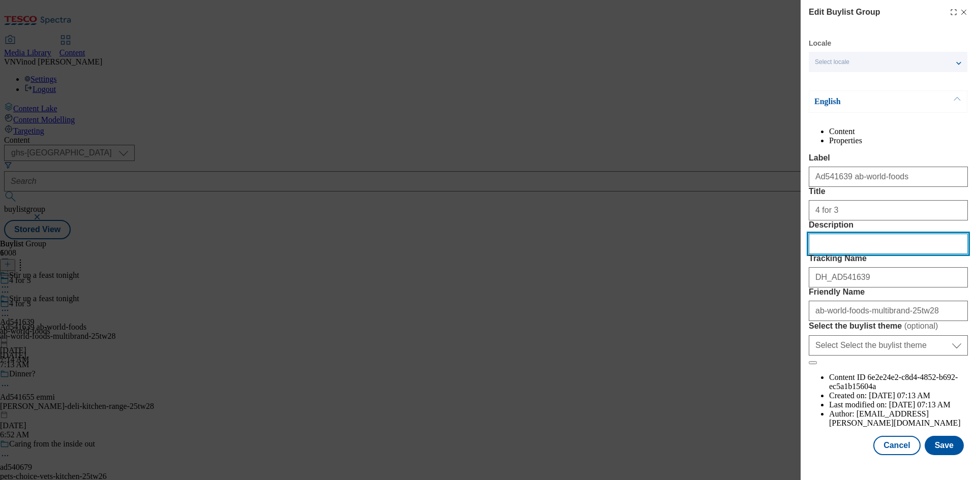
click at [851, 254] on input "Description" at bounding box center [887, 244] width 159 height 20
paste input "Blue Dragon Chow Mein Stir Fry Sauce 120g"
type input "Blue Dragon Chow Mein Stir Fry Sauce 120g"
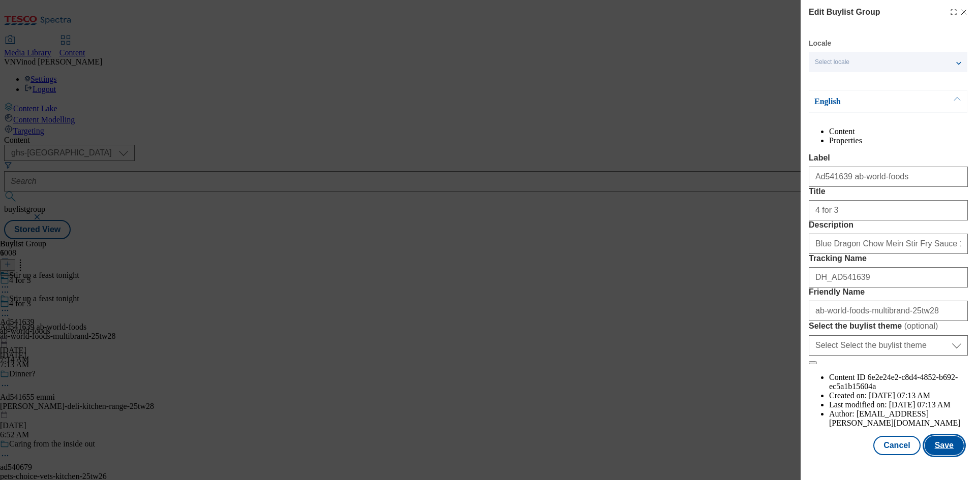
click at [934, 455] on button "Save" at bounding box center [943, 445] width 39 height 19
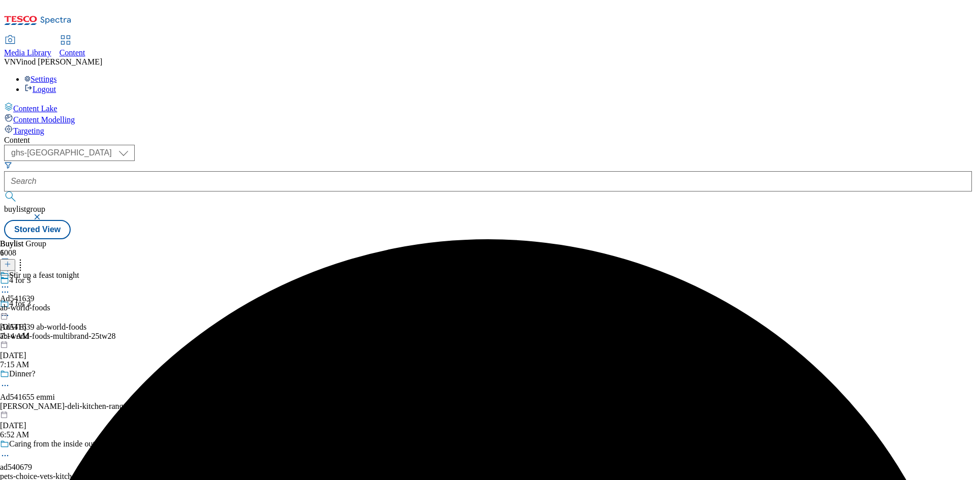
click at [10, 282] on icon at bounding box center [5, 287] width 10 height 10
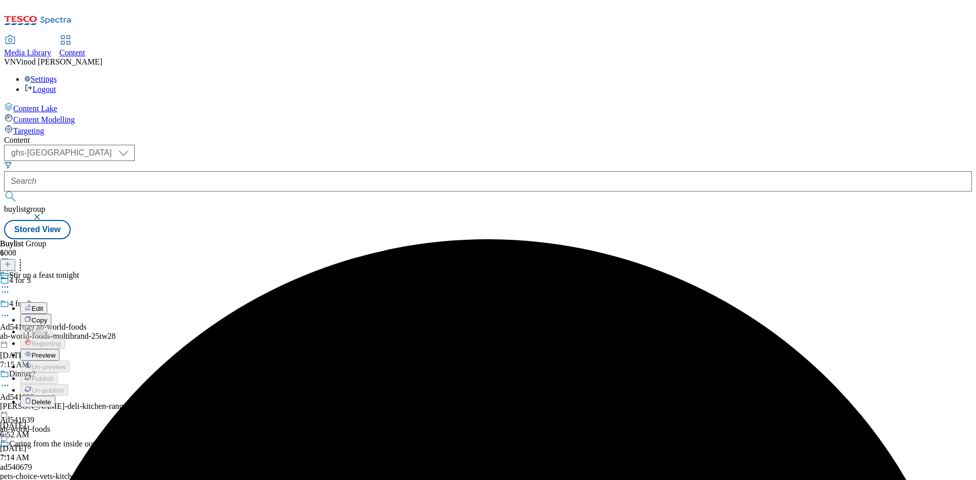
click at [47, 302] on button "Edit" at bounding box center [33, 308] width 27 height 12
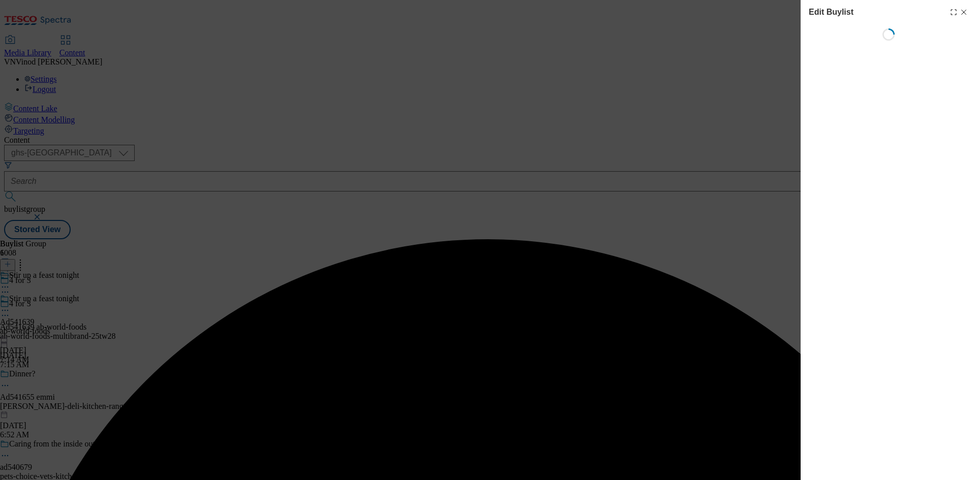
select select "tactical"
select select "supplier funded short term 1-3 weeks"
select select "dunnhumby"
select select "Banner"
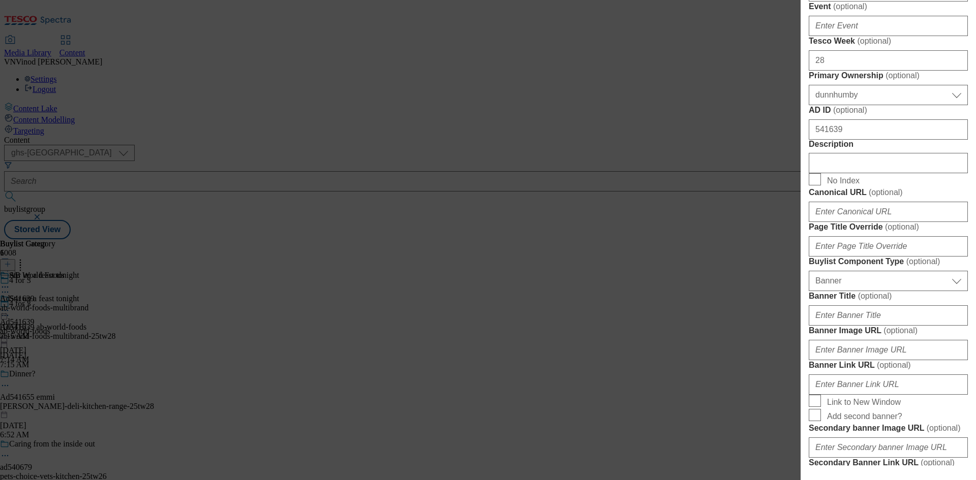
scroll to position [457, 0]
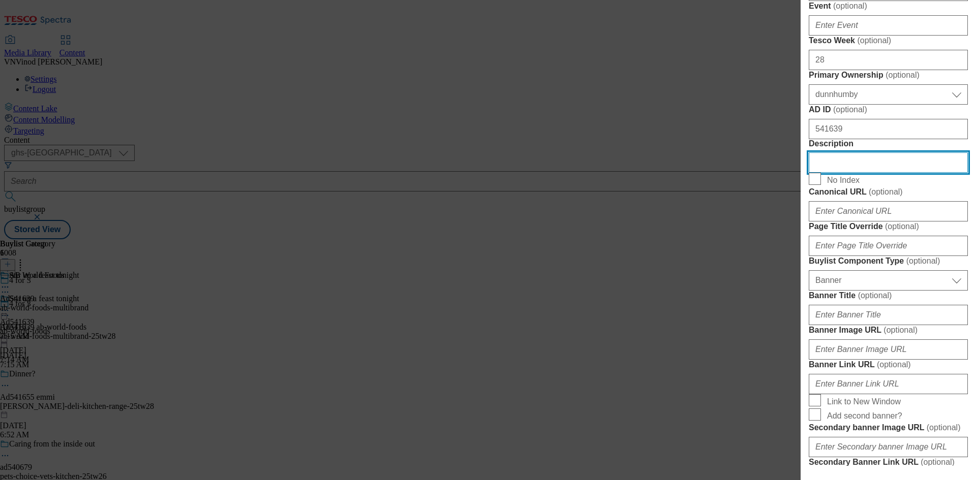
click at [844, 173] on input "Description" at bounding box center [887, 162] width 159 height 20
paste input "Blue Dragon Chow Mein Stir Fry Sauce 120g"
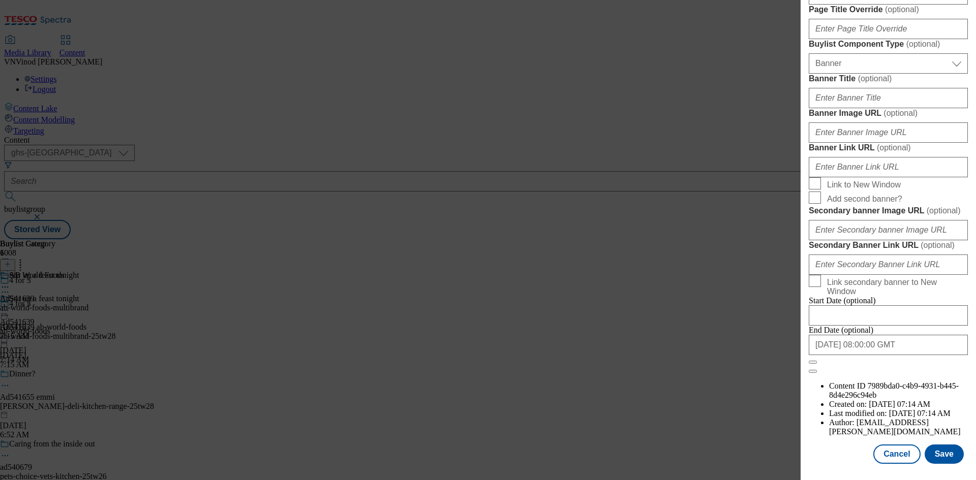
scroll to position [1052, 0]
type input "Blue Dragon Chow Mein Stir Fry Sauce 120g"
click at [945, 452] on button "Save" at bounding box center [943, 454] width 39 height 19
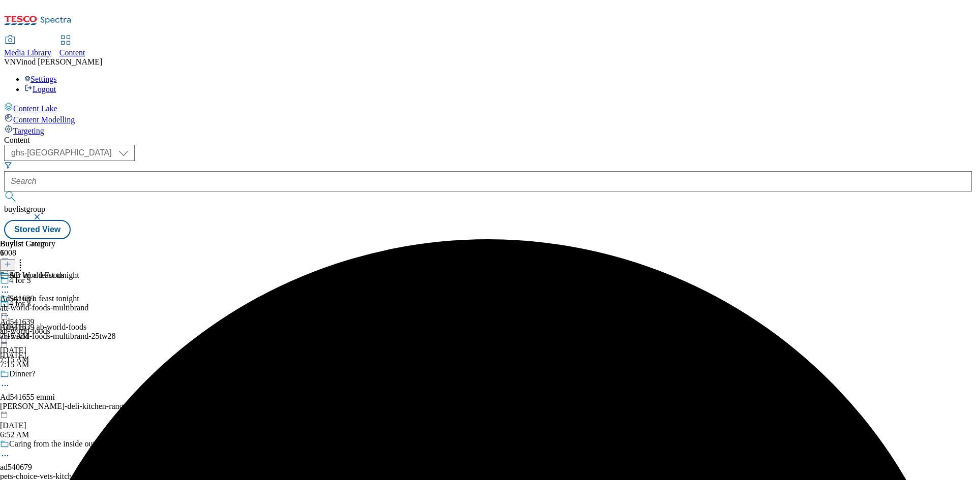
click at [10, 282] on icon at bounding box center [5, 287] width 10 height 10
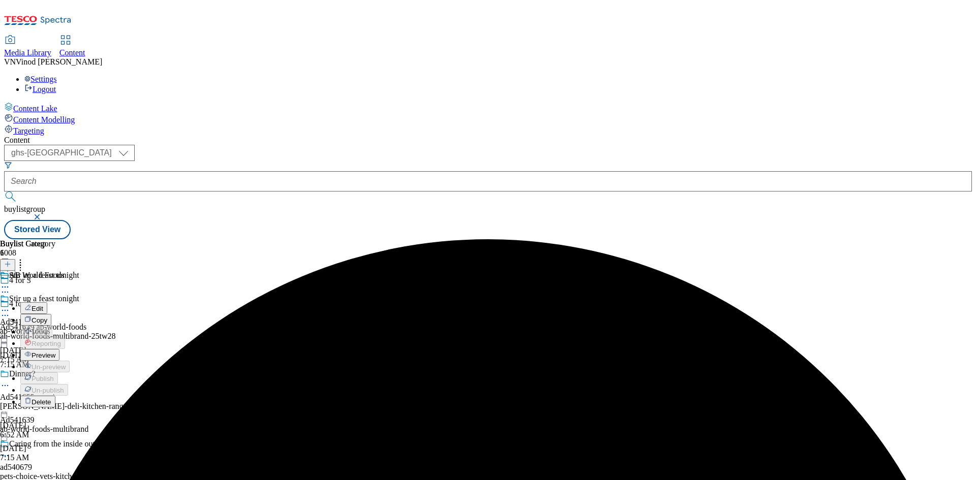
click at [47, 302] on button "Edit" at bounding box center [33, 308] width 27 height 12
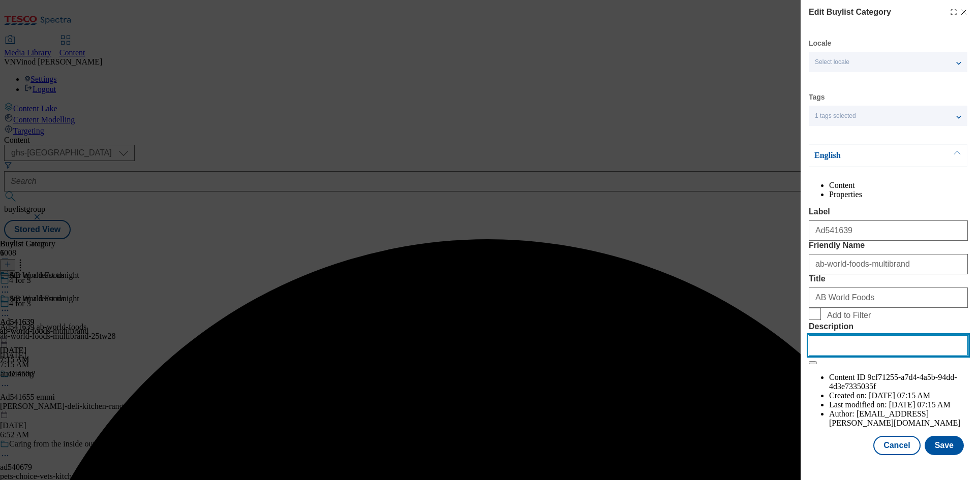
click at [846, 356] on input "Description" at bounding box center [887, 345] width 159 height 20
paste input "Blue Dragon Chow Mein Stir Fry Sauce 120g"
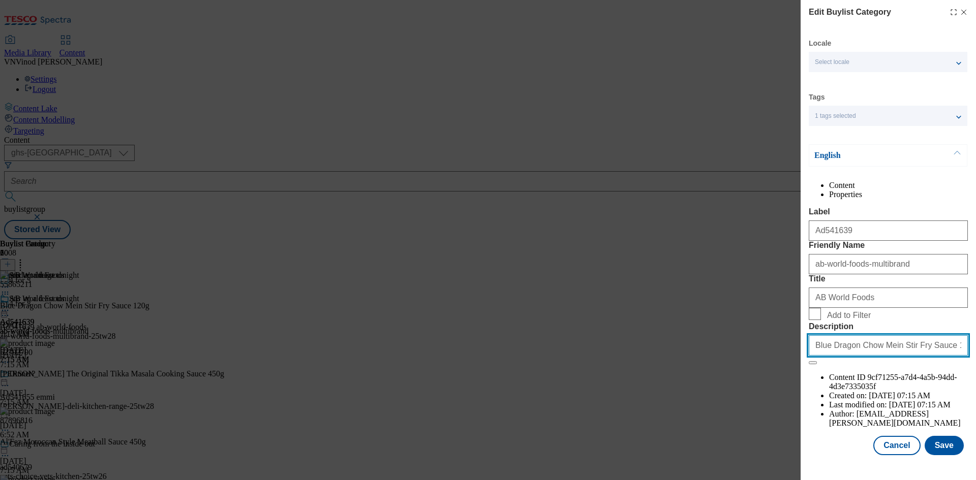
scroll to position [20, 0]
type input "Blue Dragon Chow Mein Stir Fry Sauce 120g"
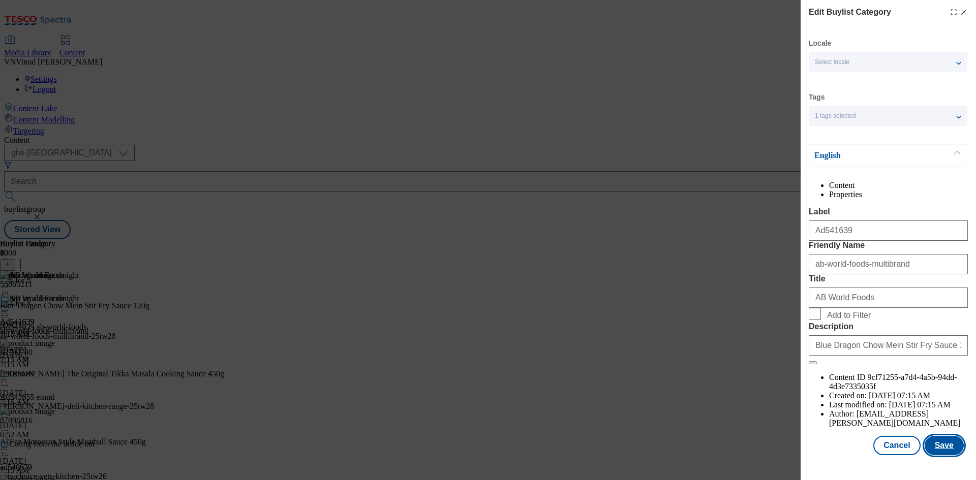
click at [934, 450] on button "Save" at bounding box center [943, 445] width 39 height 19
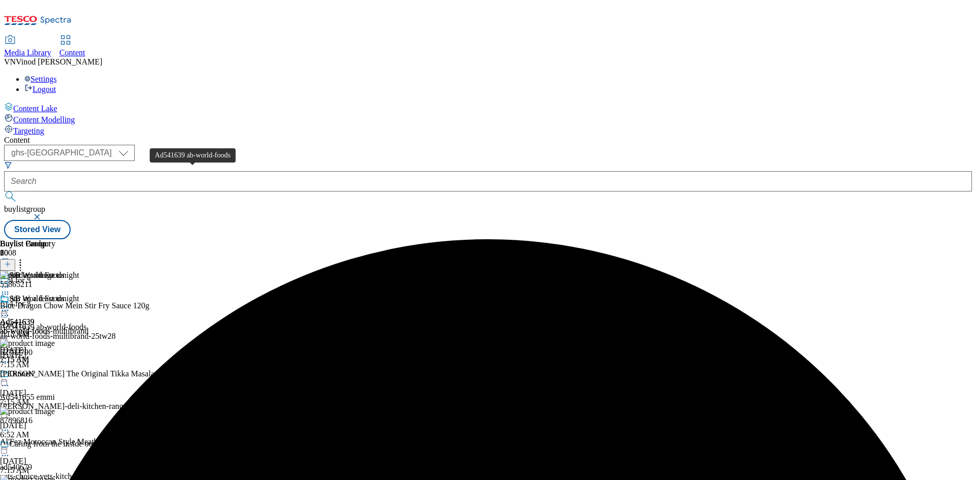
click at [86, 323] on div "Ad541639 ab-world-foods" at bounding box center [43, 327] width 86 height 9
